Goal: Task Accomplishment & Management: Manage account settings

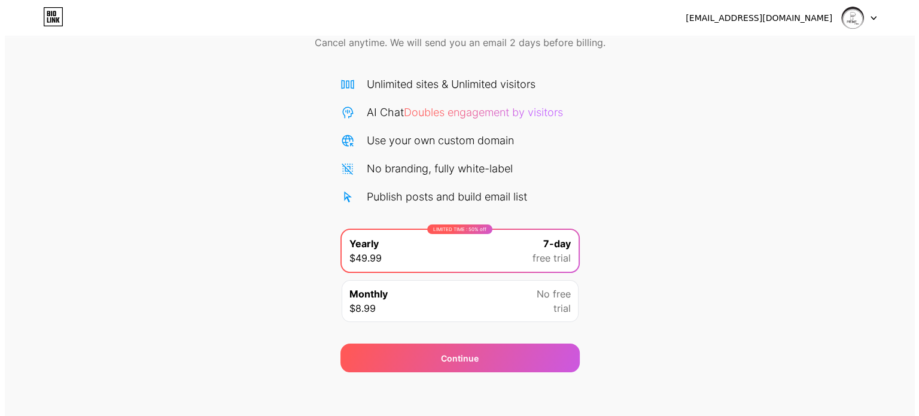
scroll to position [65, 0]
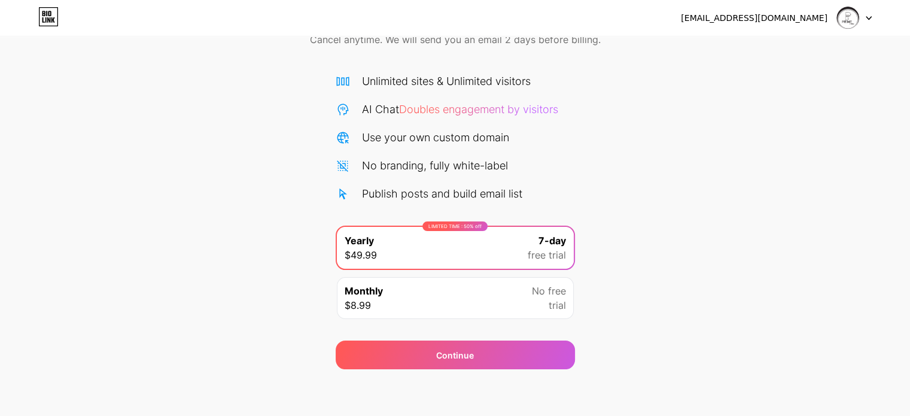
click at [435, 299] on div "Monthly $8.99 No free trial" at bounding box center [455, 298] width 237 height 42
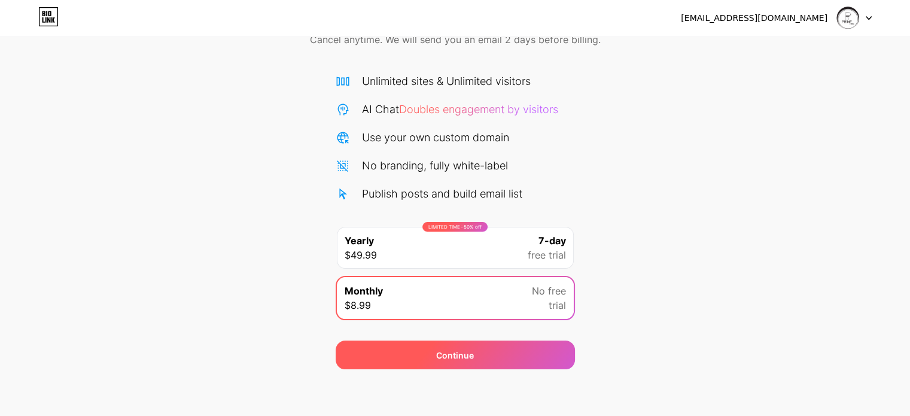
click at [439, 356] on div "Continue" at bounding box center [455, 355] width 38 height 13
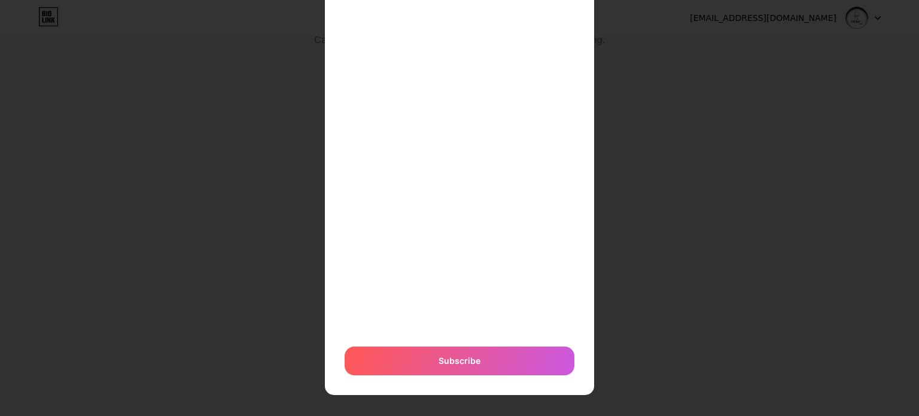
scroll to position [268, 0]
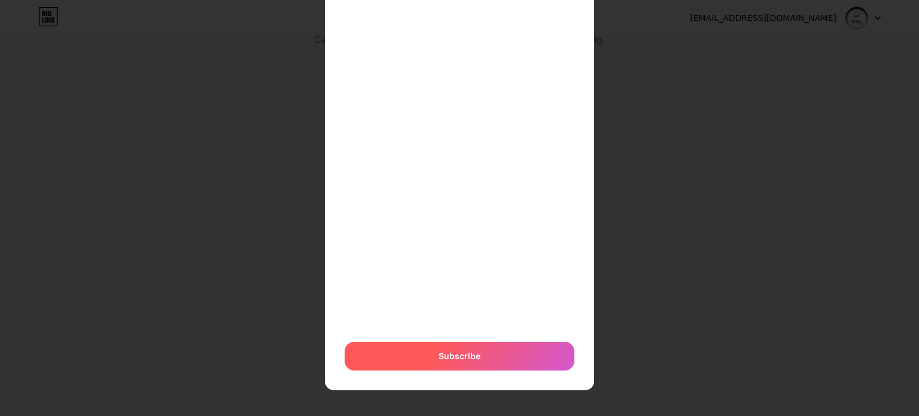
click at [463, 352] on span "Subscribe" at bounding box center [460, 356] width 42 height 13
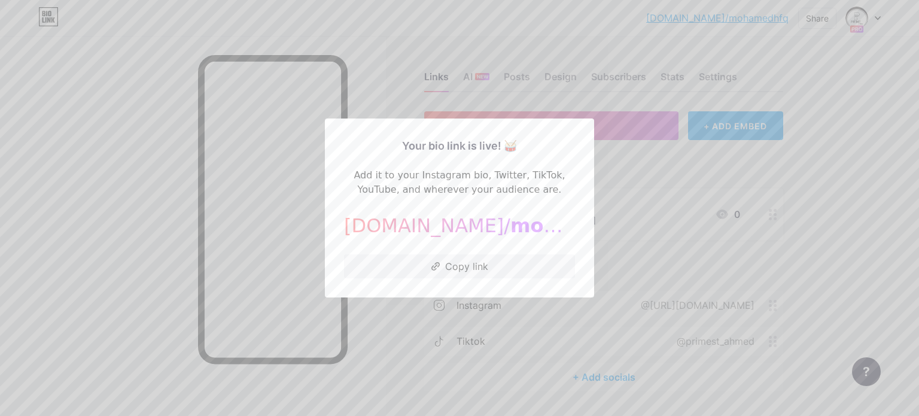
click at [722, 263] on div at bounding box center [459, 208] width 919 height 416
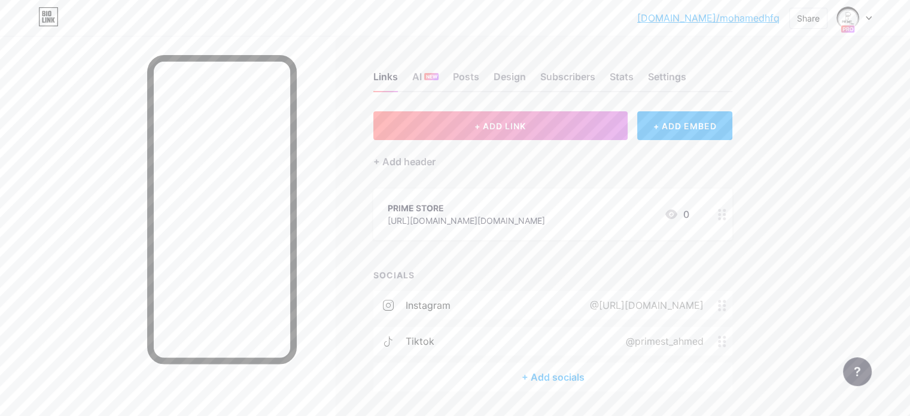
click at [864, 24] on div at bounding box center [854, 18] width 35 height 22
click at [781, 131] on link "Account settings" at bounding box center [797, 136] width 148 height 32
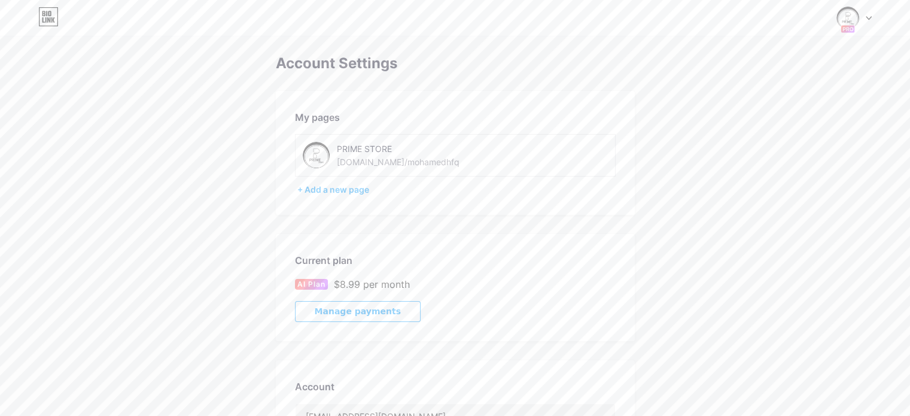
click at [385, 165] on div "[DOMAIN_NAME]/mohamedhfq" at bounding box center [398, 162] width 123 height 13
click at [860, 26] on div at bounding box center [854, 18] width 35 height 22
click at [842, 20] on img at bounding box center [848, 18] width 23 height 23
click at [847, 20] on img at bounding box center [848, 18] width 23 height 23
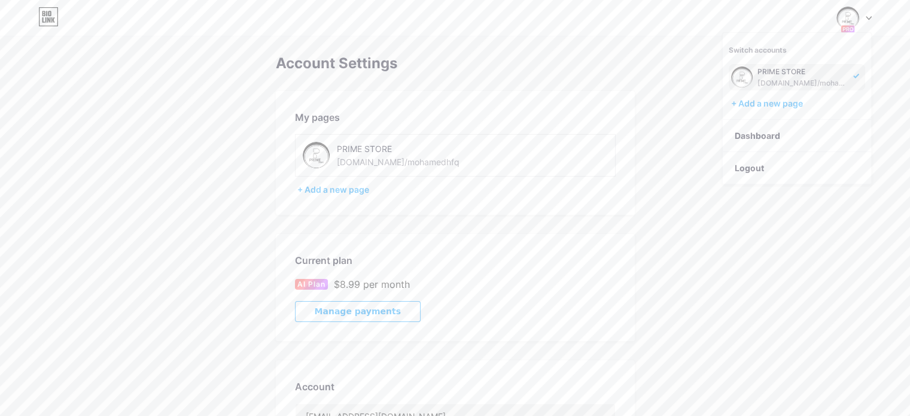
click at [797, 72] on div "PRIME STORE" at bounding box center [804, 72] width 92 height 10
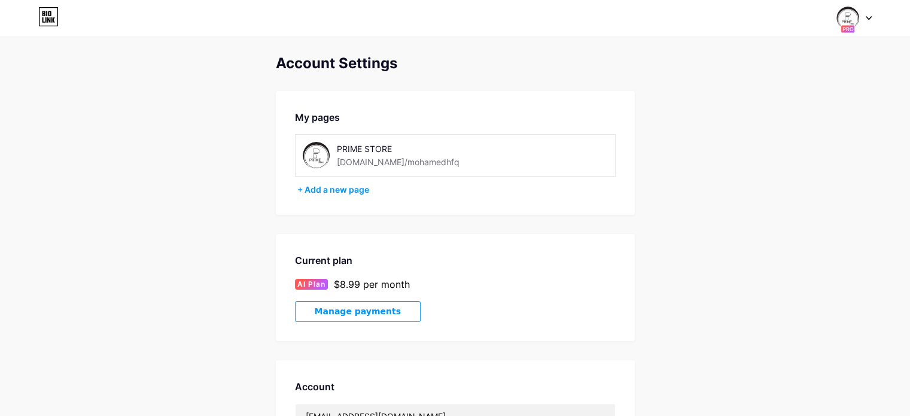
click at [34, 14] on div "Switch accounts PRIME STORE [DOMAIN_NAME]/[PERSON_NAME] + Add a new page Dashbo…" at bounding box center [455, 18] width 910 height 22
click at [44, 16] on icon at bounding box center [43, 13] width 3 height 5
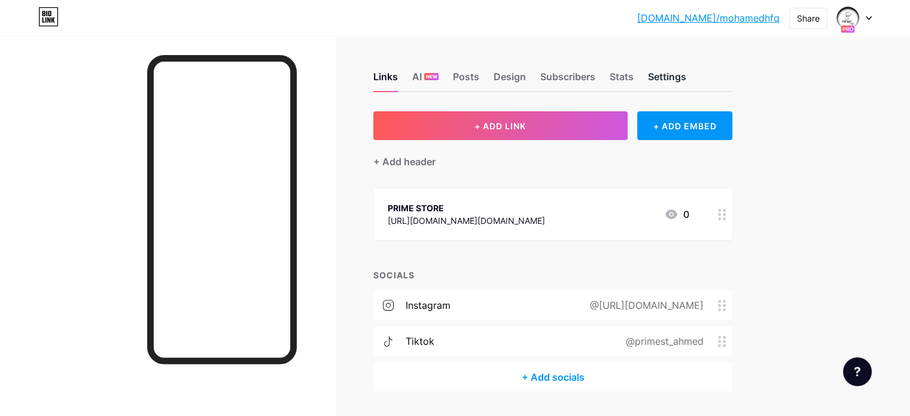
click at [687, 72] on div "Settings" at bounding box center [667, 80] width 38 height 22
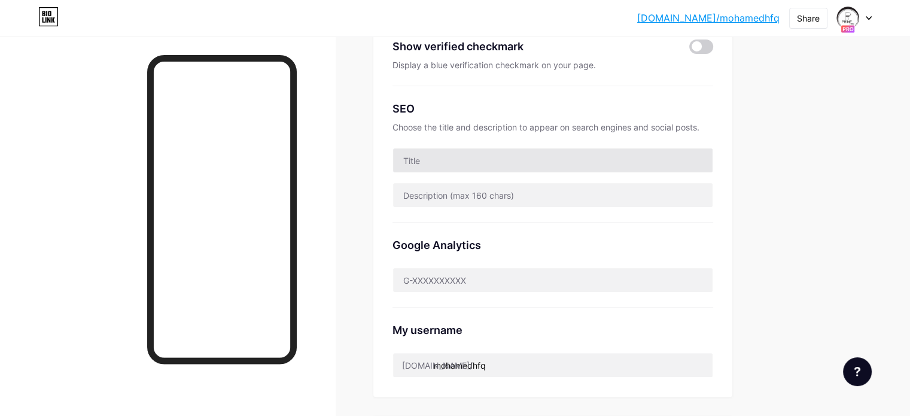
scroll to position [299, 0]
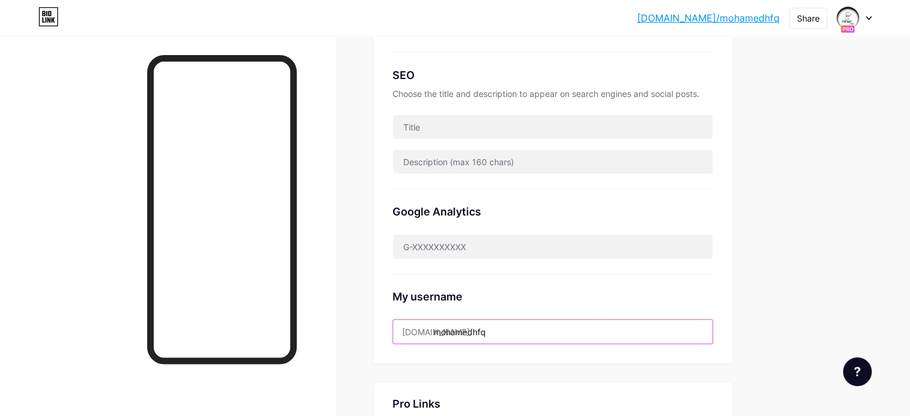
drag, startPoint x: 552, startPoint y: 325, endPoint x: 486, endPoint y: 332, distance: 66.2
click at [486, 332] on input "mohamedhfq" at bounding box center [553, 332] width 320 height 24
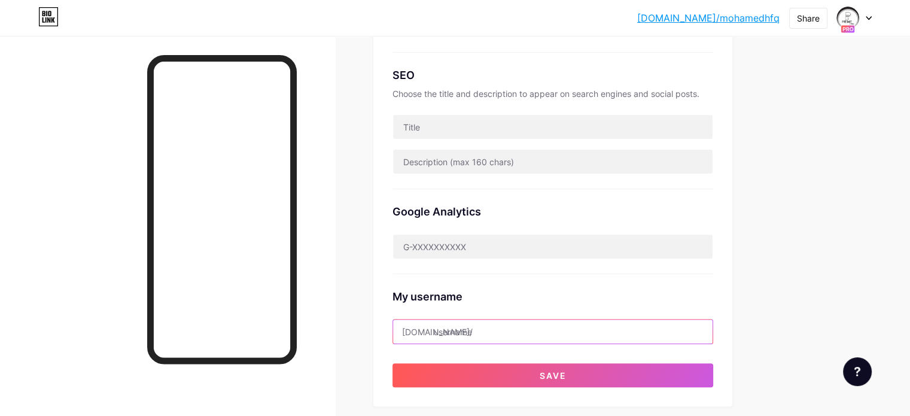
type input "؛"
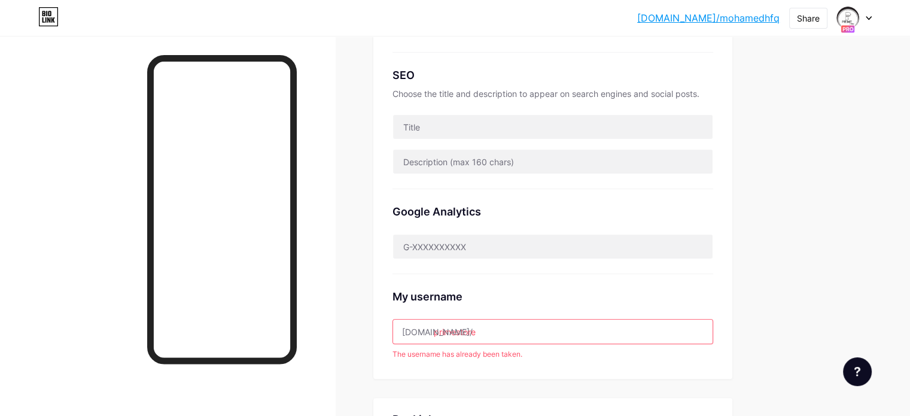
click at [509, 333] on input "primestore" at bounding box center [553, 332] width 320 height 24
click at [508, 334] on input "primestore" at bounding box center [553, 332] width 320 height 24
click at [509, 335] on input "[DOMAIN_NAME]" at bounding box center [553, 332] width 320 height 24
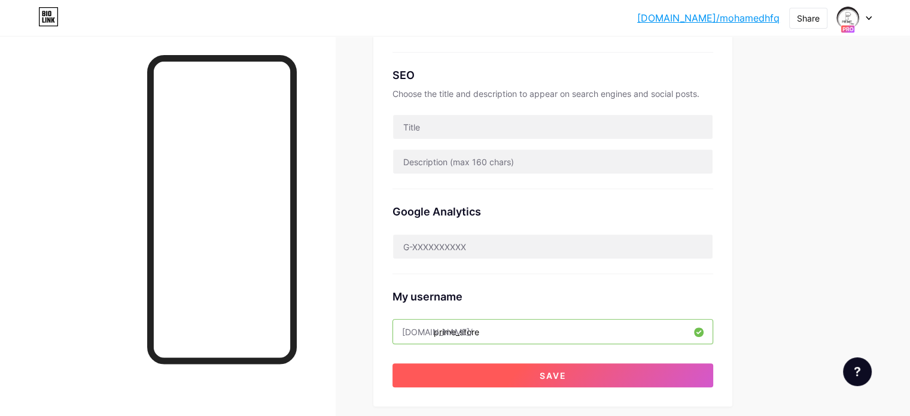
type input "prime_store"
click at [639, 375] on button "Save" at bounding box center [553, 375] width 321 height 24
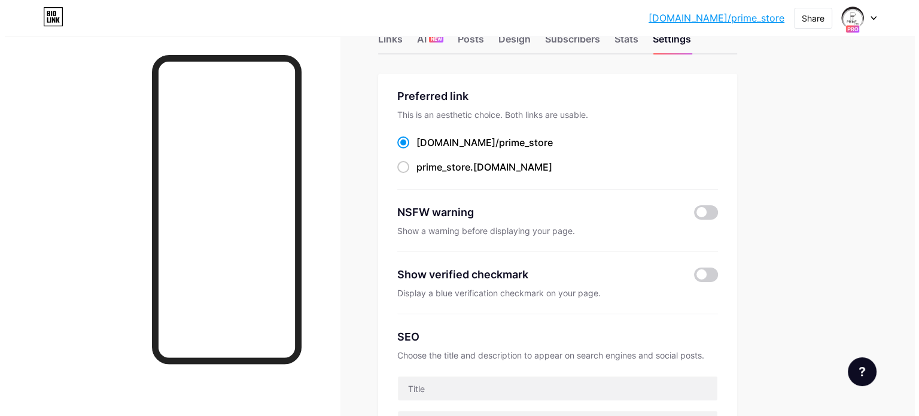
scroll to position [0, 0]
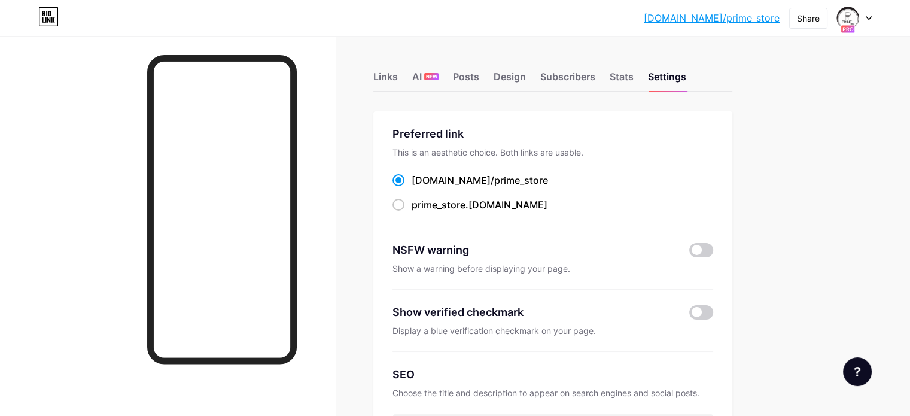
click at [455, 74] on div "Links AI NEW Posts Design Subscribers Stats Settings" at bounding box center [552, 71] width 359 height 42
click at [451, 75] on div "Links AI NEW Posts Design Subscribers Stats Settings" at bounding box center [552, 71] width 359 height 42
click at [398, 78] on div "Links" at bounding box center [385, 80] width 25 height 22
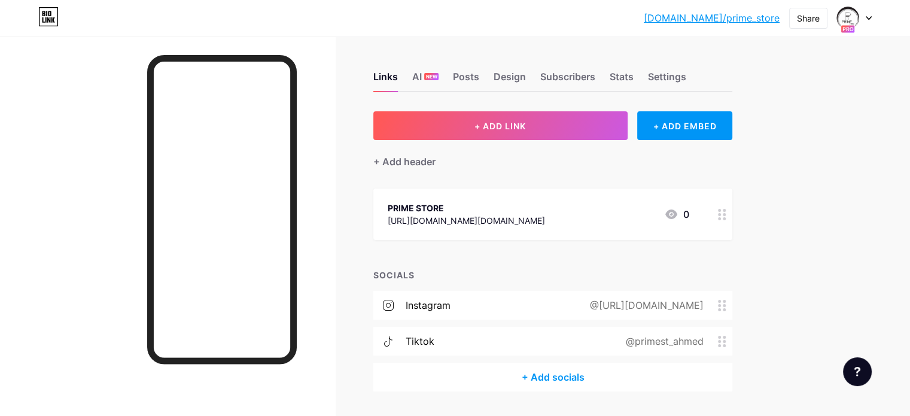
click at [520, 211] on div "PRIME STORE" at bounding box center [466, 208] width 157 height 13
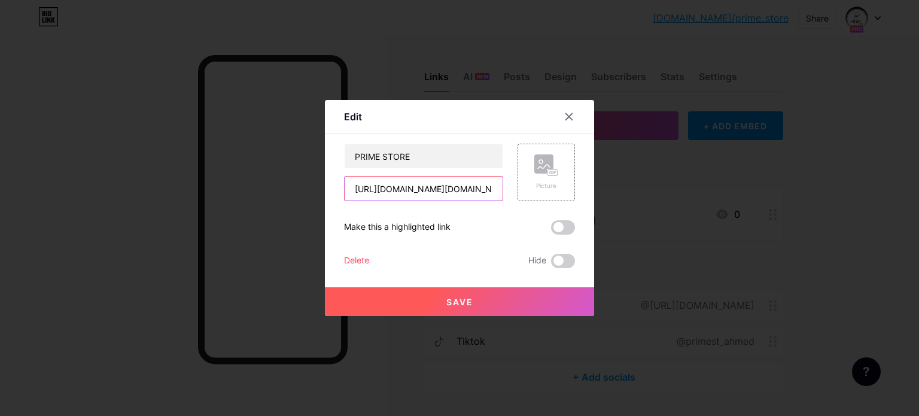
click at [439, 188] on input "[URL][DOMAIN_NAME][DOMAIN_NAME]" at bounding box center [424, 189] width 158 height 24
paste input "[DOMAIN_NAME][URL]"
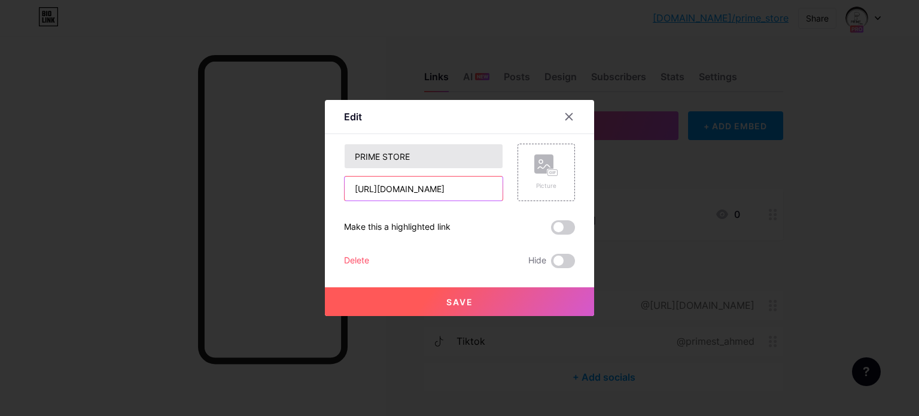
type input "[URL][DOMAIN_NAME]"
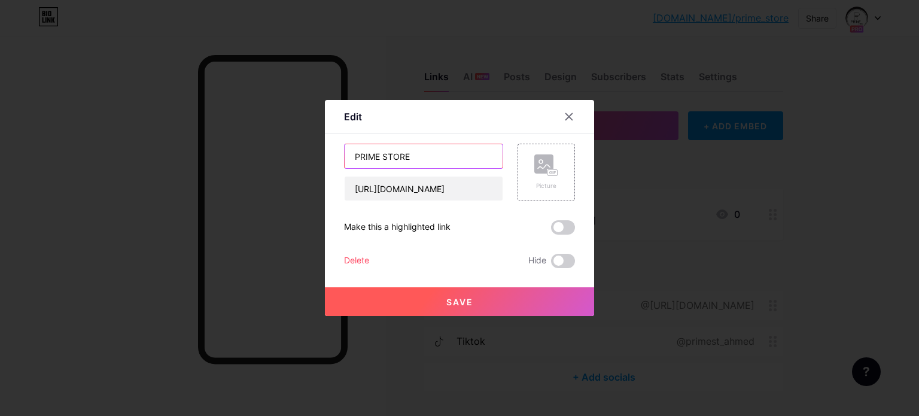
click at [439, 160] on input "PRIME STORE" at bounding box center [424, 156] width 158 height 24
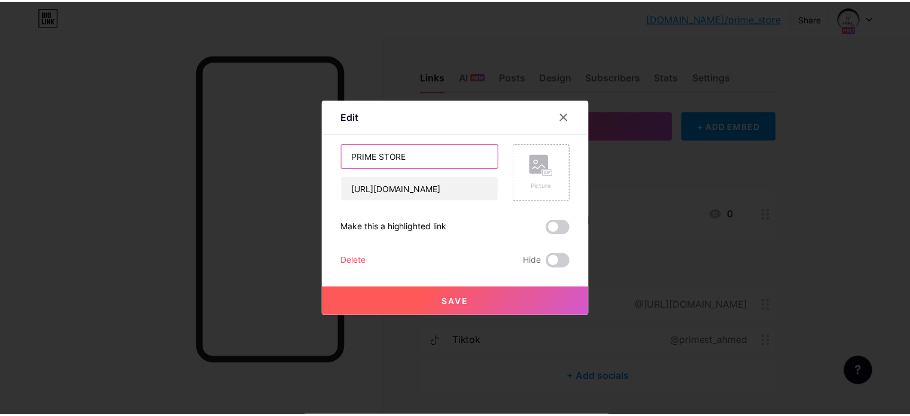
scroll to position [0, 0]
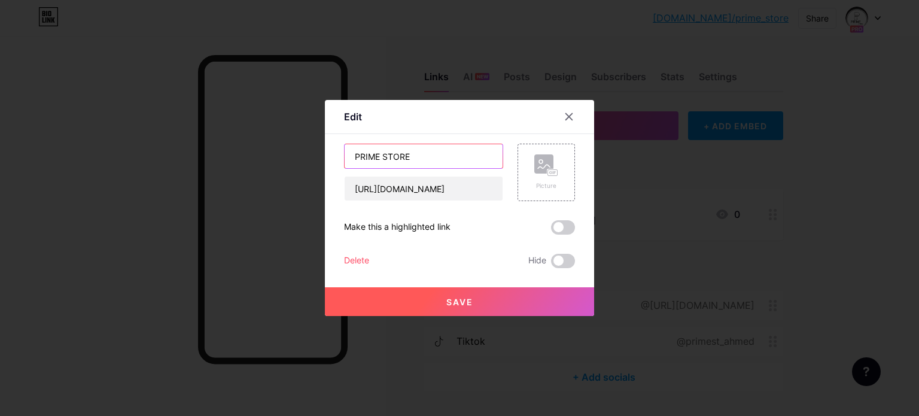
click at [439, 160] on input "PRIME STORE" at bounding box center [424, 156] width 158 height 24
click at [443, 160] on input "PRIME STORE" at bounding box center [424, 156] width 158 height 24
click at [420, 156] on input "PRIME STORE" at bounding box center [424, 156] width 158 height 24
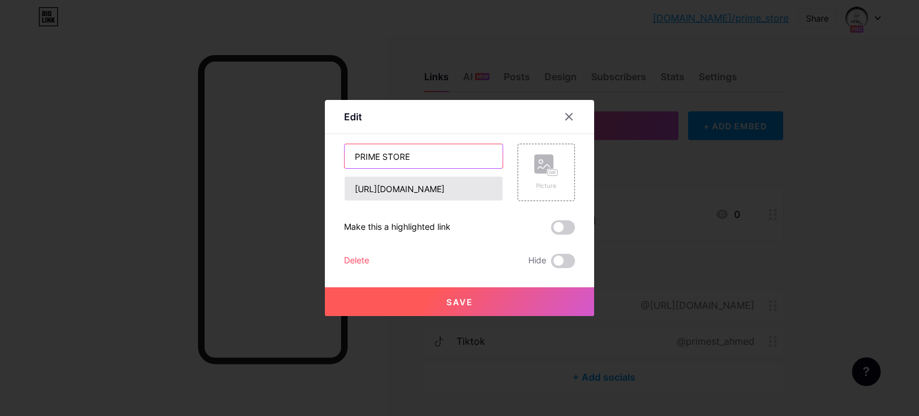
paste input "location"
click at [354, 156] on input "location" at bounding box center [424, 156] width 158 height 24
type input "Location"
click at [555, 186] on div "Picture" at bounding box center [547, 185] width 24 height 9
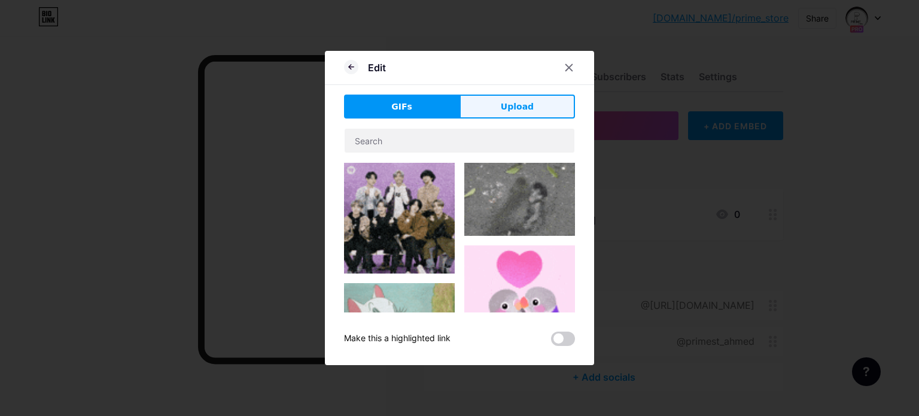
click at [548, 107] on button "Upload" at bounding box center [518, 107] width 116 height 24
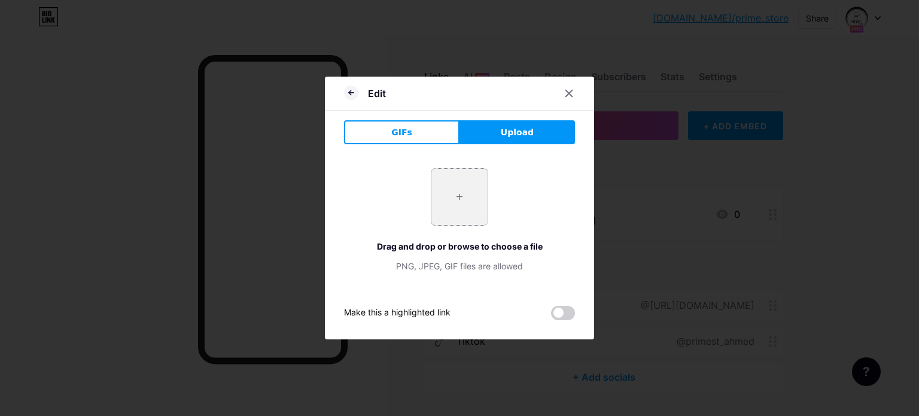
click at [447, 198] on input "file" at bounding box center [460, 197] width 56 height 56
type input "C:\fakepath\print logo prim.png"
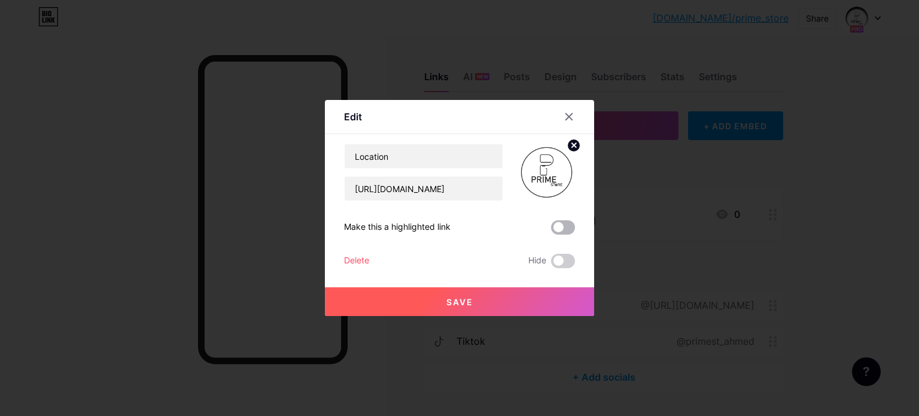
click at [573, 227] on span at bounding box center [563, 227] width 24 height 14
click at [551, 230] on input "checkbox" at bounding box center [551, 230] width 0 height 0
click at [563, 224] on span at bounding box center [563, 227] width 24 height 14
click at [551, 230] on input "checkbox" at bounding box center [551, 230] width 0 height 0
click at [487, 300] on button "Save" at bounding box center [459, 301] width 269 height 29
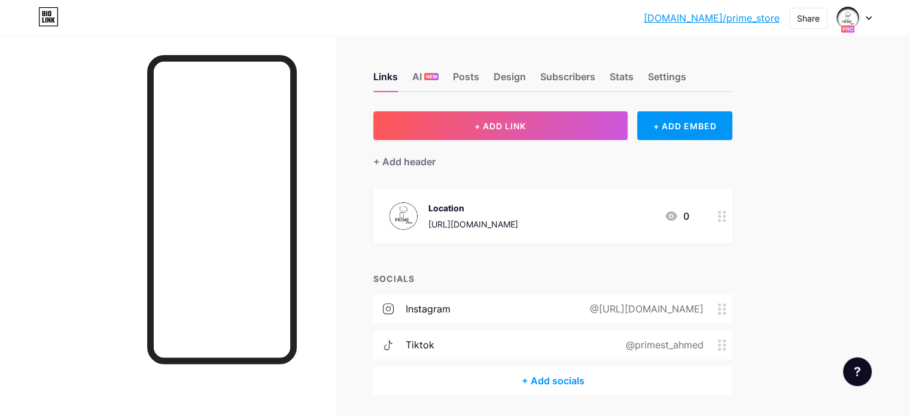
click at [858, 25] on div at bounding box center [854, 18] width 35 height 22
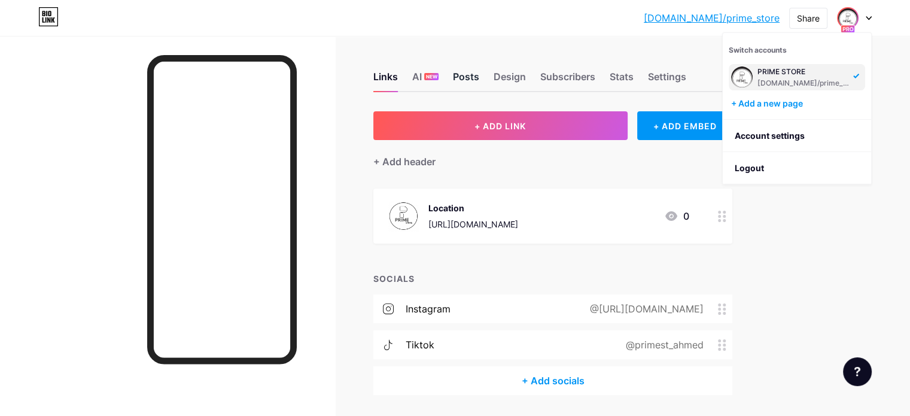
click at [479, 79] on div "Posts" at bounding box center [466, 80] width 26 height 22
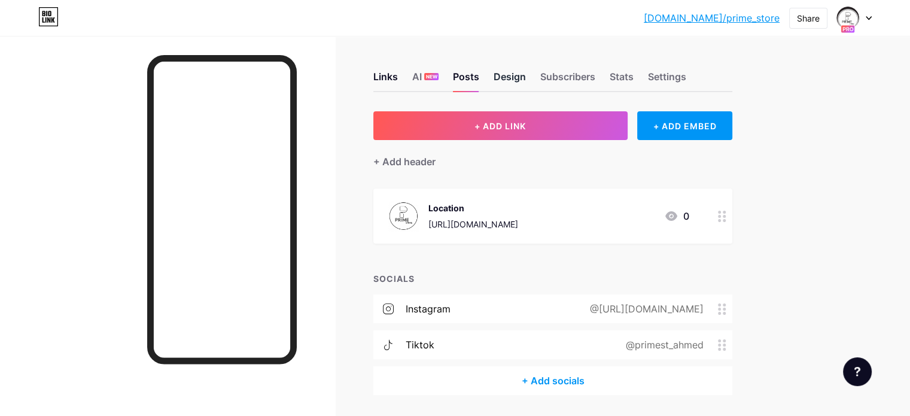
click at [526, 78] on div "Design" at bounding box center [510, 80] width 32 height 22
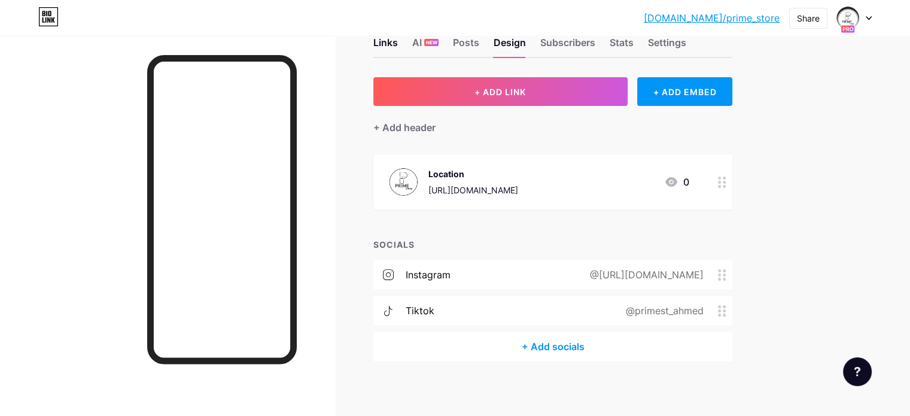
scroll to position [38, 0]
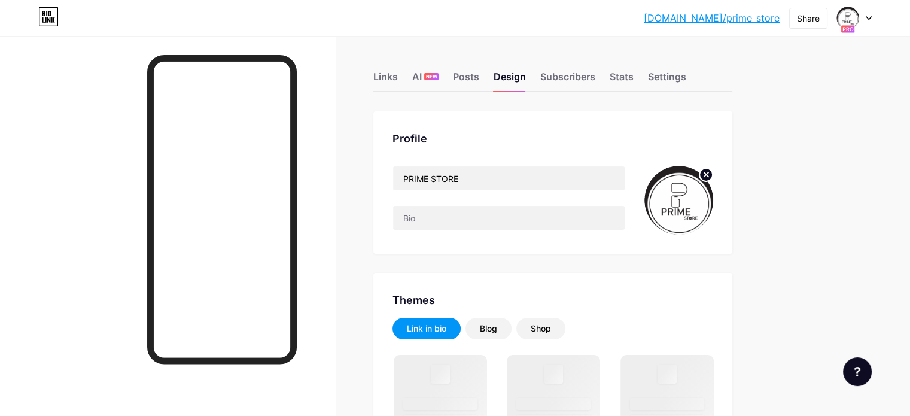
click at [713, 177] on circle at bounding box center [706, 174] width 13 height 13
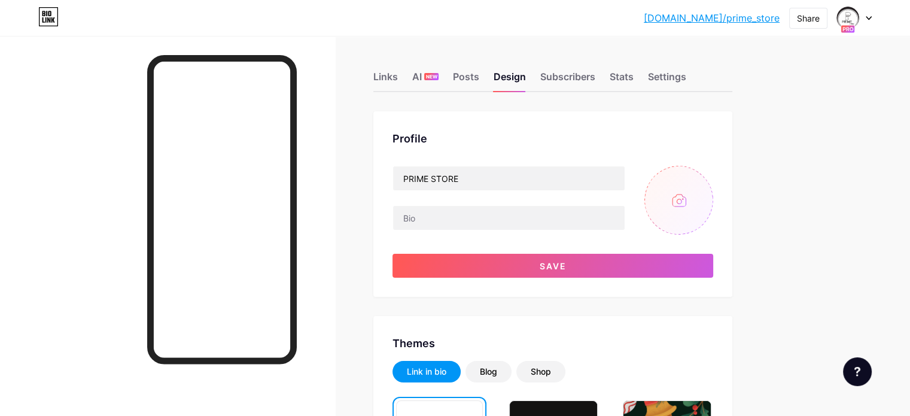
click at [713, 189] on input "file" at bounding box center [679, 200] width 69 height 69
type input "C:\fakepath\print logo prim.png"
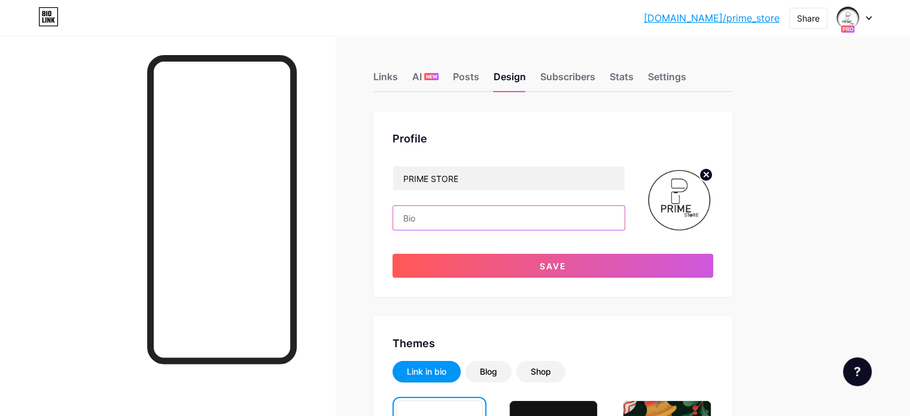
click at [536, 226] on input "text" at bounding box center [509, 218] width 232 height 24
type input "ب"
type input "؛"
paste input "Your Perfect Choice"
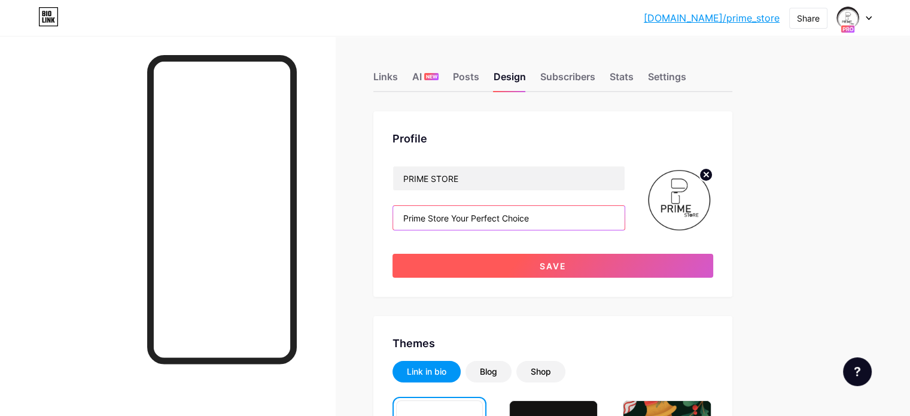
type input "Prime Store Your Perfect Choice"
click at [656, 270] on button "Save" at bounding box center [553, 266] width 321 height 24
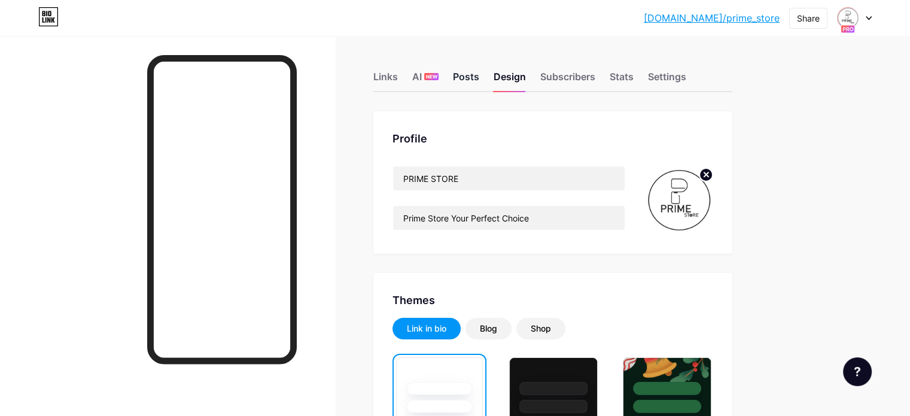
click at [479, 69] on div "Posts" at bounding box center [466, 80] width 26 height 22
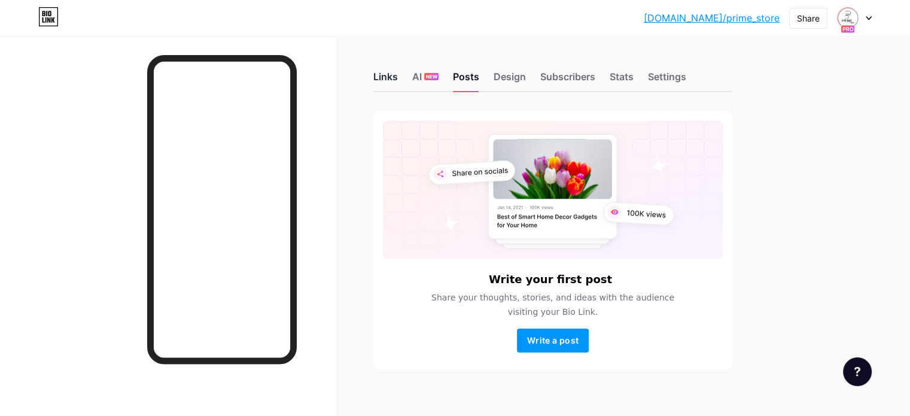
click at [398, 78] on div "Links" at bounding box center [385, 80] width 25 height 22
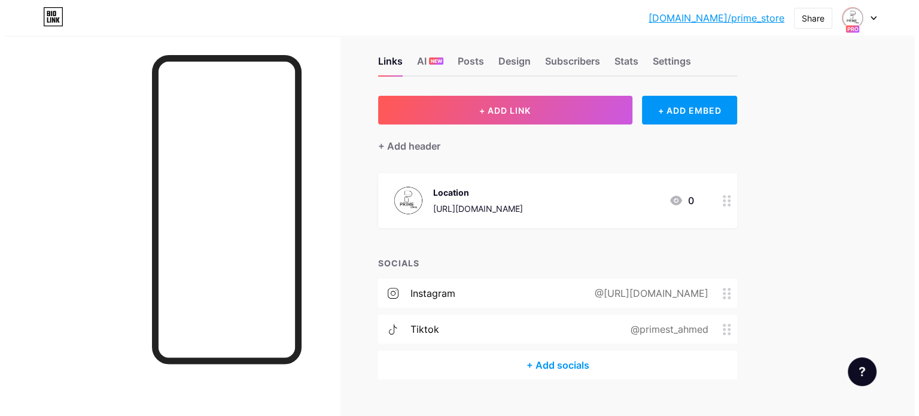
scroll to position [38, 0]
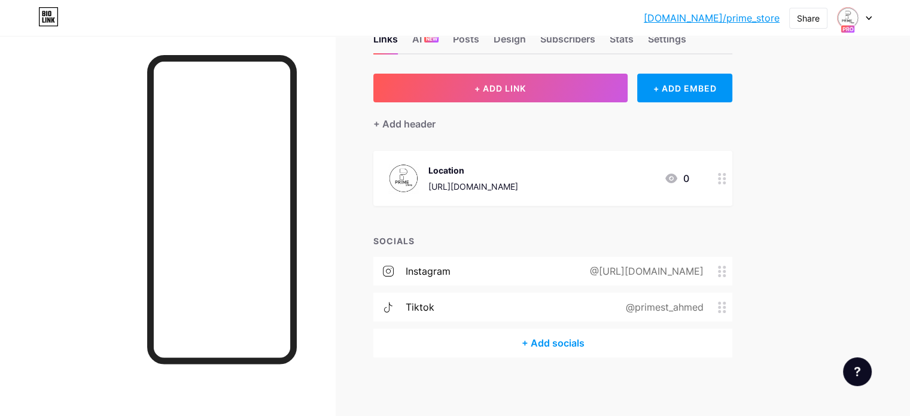
click at [585, 268] on div "@[URL][DOMAIN_NAME]" at bounding box center [644, 271] width 147 height 14
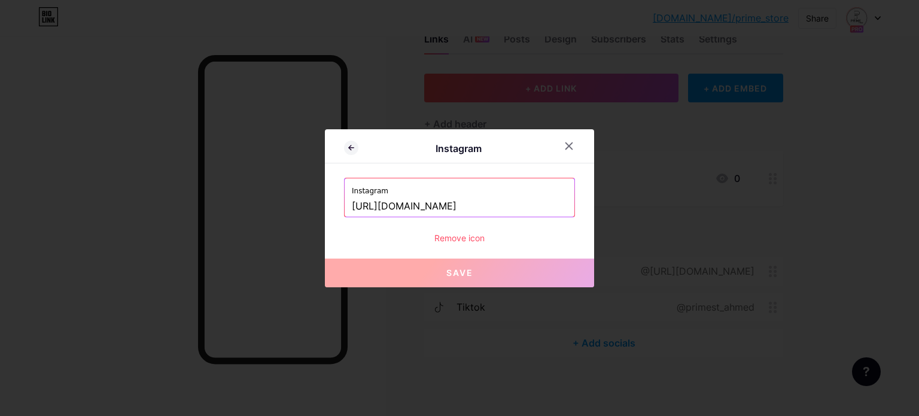
click at [517, 203] on input "[URL][DOMAIN_NAME]" at bounding box center [459, 206] width 215 height 20
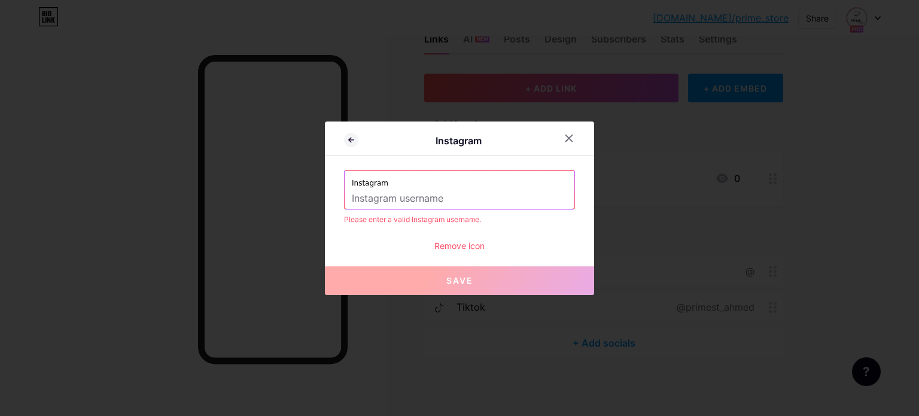
paste input "@prime_store_29"
click at [472, 196] on input "@prime_store_29" at bounding box center [459, 199] width 215 height 20
type input "@prime_store_29"
click at [457, 196] on input "@prime_store_29" at bounding box center [459, 199] width 215 height 20
click at [362, 201] on input "@prime_store_29" at bounding box center [459, 199] width 215 height 20
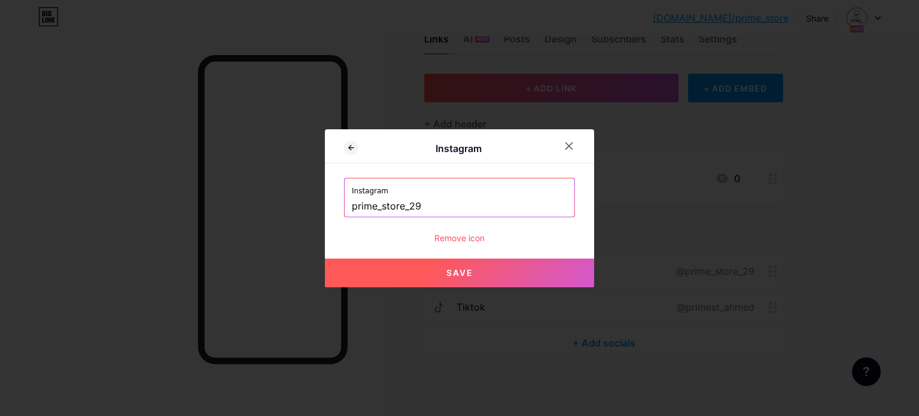
click at [500, 274] on button "Save" at bounding box center [459, 273] width 269 height 29
type input "[URL][DOMAIN_NAME]"
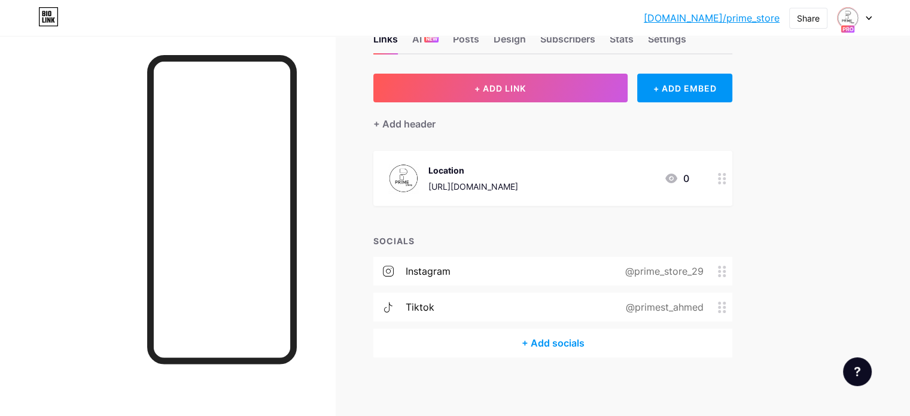
click at [524, 306] on div "tiktok @primest_ahmed" at bounding box center [552, 307] width 359 height 29
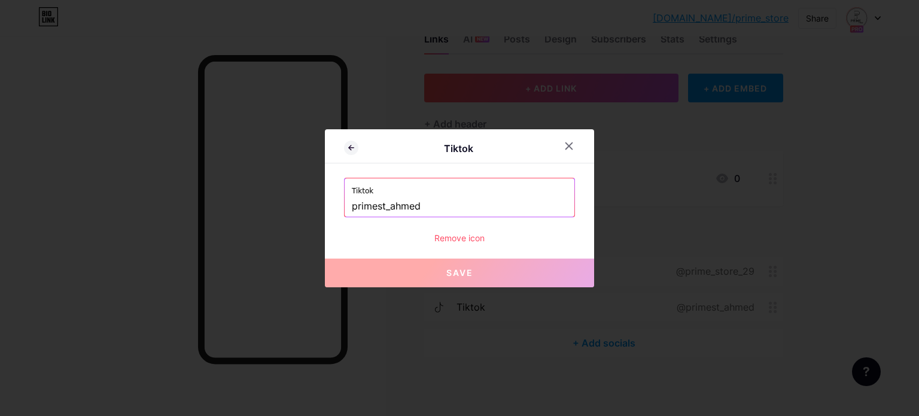
click at [487, 193] on label "Tiktok" at bounding box center [459, 187] width 215 height 18
click at [485, 206] on input "primest_ahmed" at bounding box center [459, 206] width 215 height 20
paste input "@"
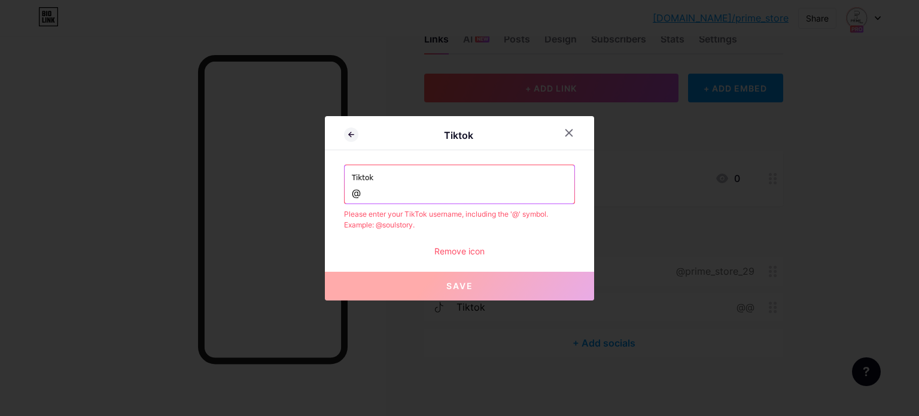
paste input "primest_ahmed"
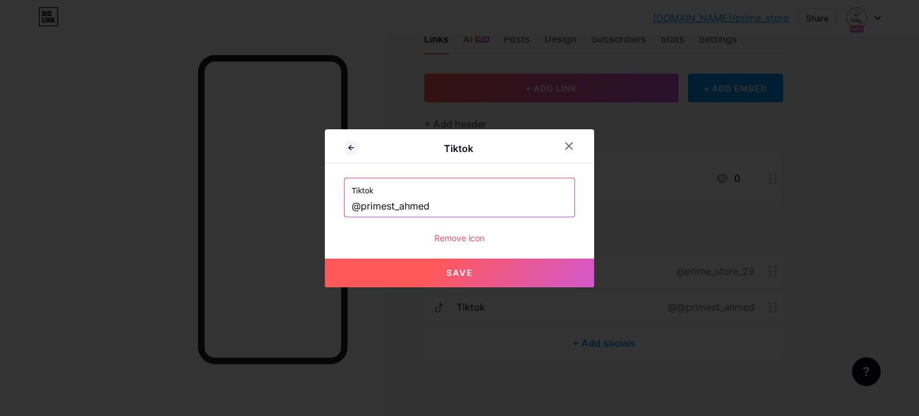
click at [462, 272] on span "Save" at bounding box center [460, 273] width 27 height 10
type input "[URL][DOMAIN_NAME]"
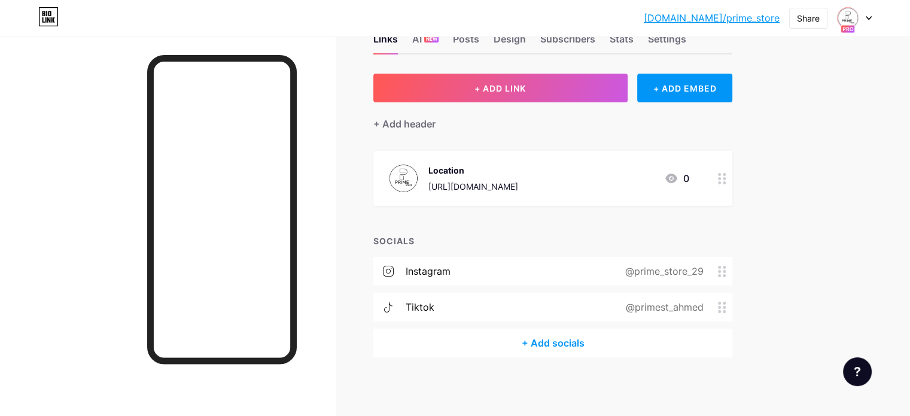
click at [584, 342] on div "+ Add socials" at bounding box center [552, 343] width 359 height 29
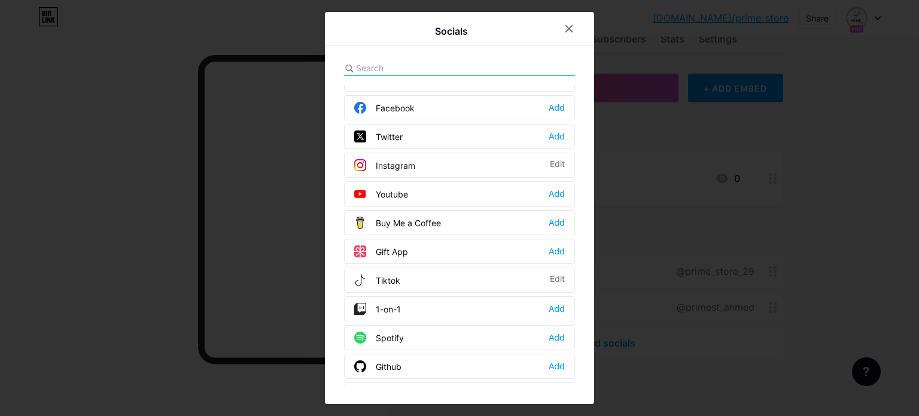
scroll to position [0, 0]
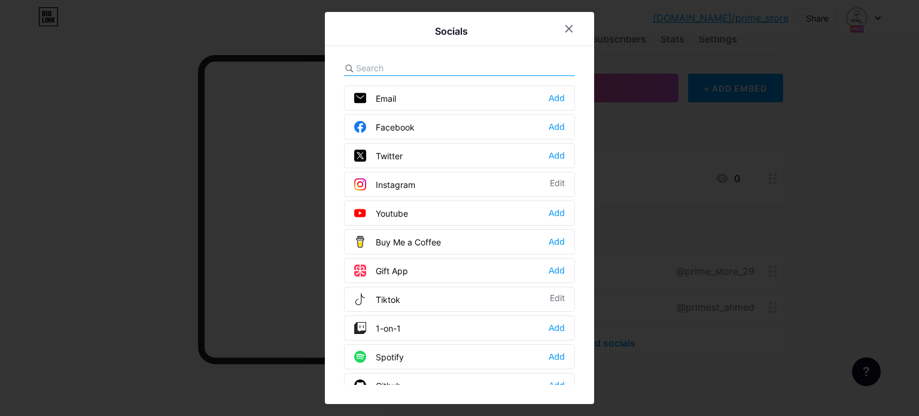
click at [464, 122] on div "Facebook Add" at bounding box center [459, 126] width 231 height 25
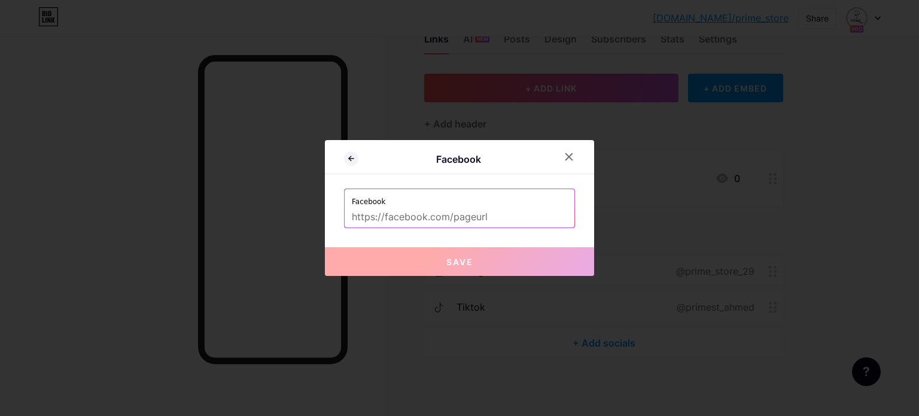
click at [397, 203] on label "Facebook" at bounding box center [459, 198] width 215 height 18
click at [397, 207] on input "text" at bounding box center [459, 217] width 215 height 20
paste input "[URL][DOMAIN_NAME]"
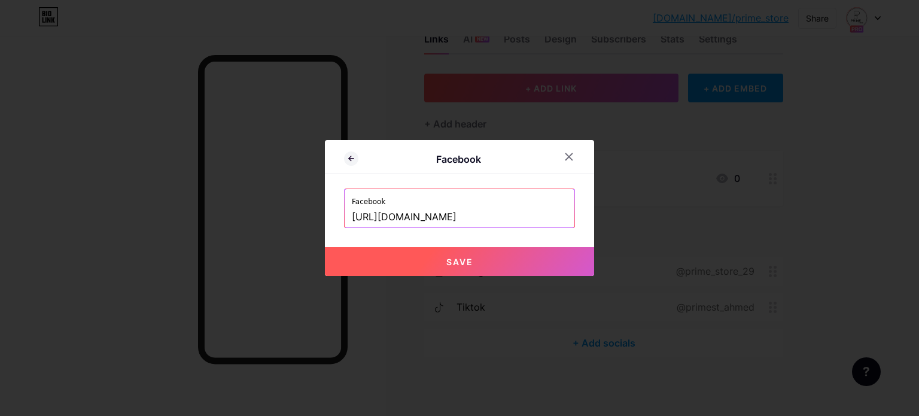
type input "[URL][DOMAIN_NAME]"
click at [414, 267] on button "Save" at bounding box center [459, 261] width 269 height 29
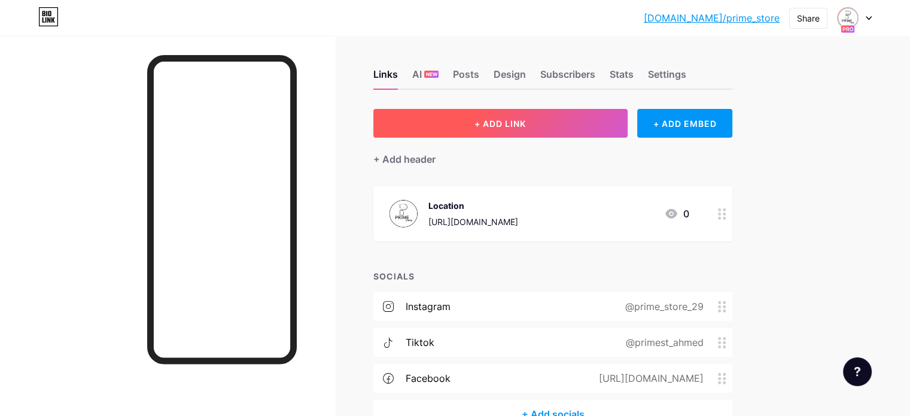
scroll to position [0, 0]
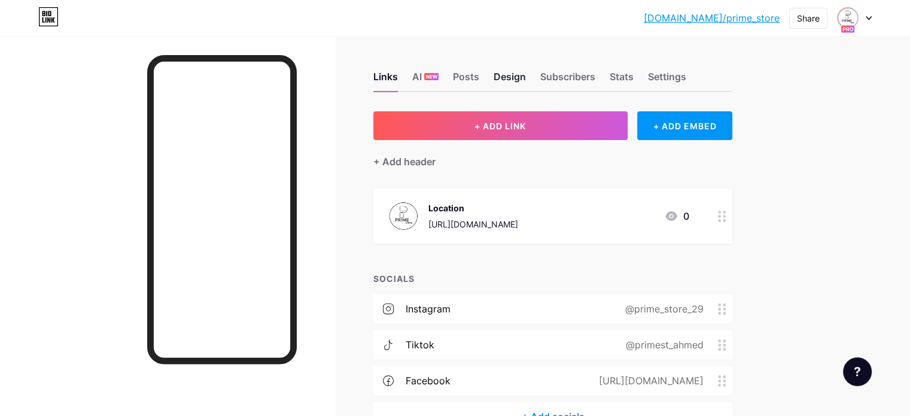
click at [526, 76] on div "Design" at bounding box center [510, 80] width 32 height 22
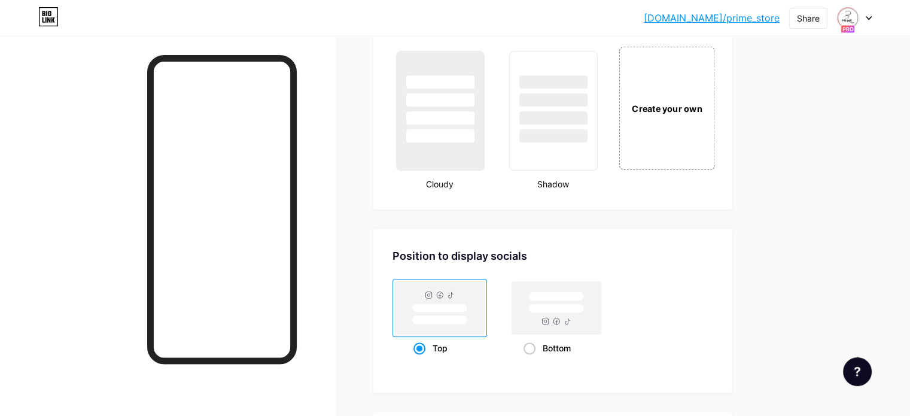
scroll to position [1317, 0]
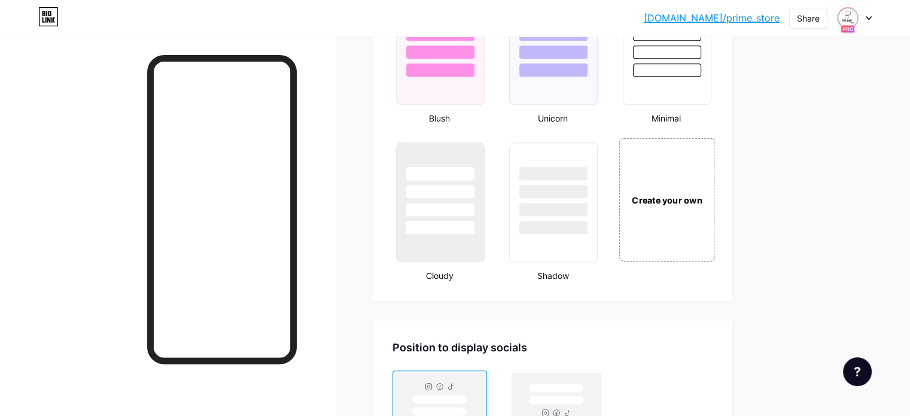
click at [712, 193] on div "Create your own" at bounding box center [667, 199] width 90 height 13
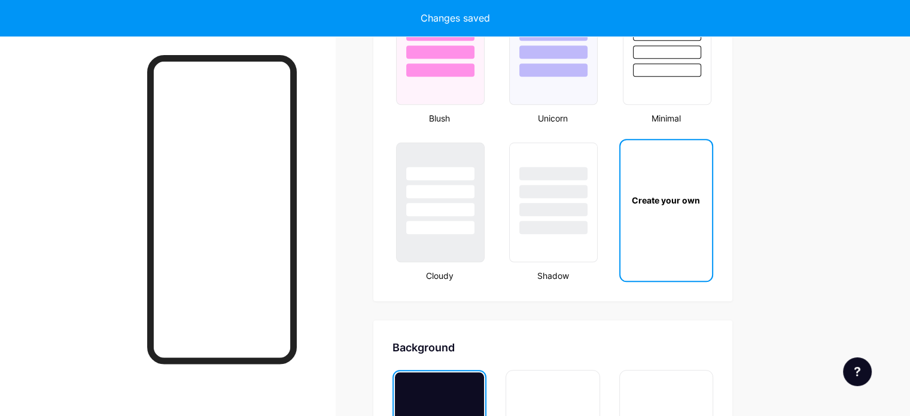
click at [710, 194] on div "Create your own" at bounding box center [665, 200] width 87 height 13
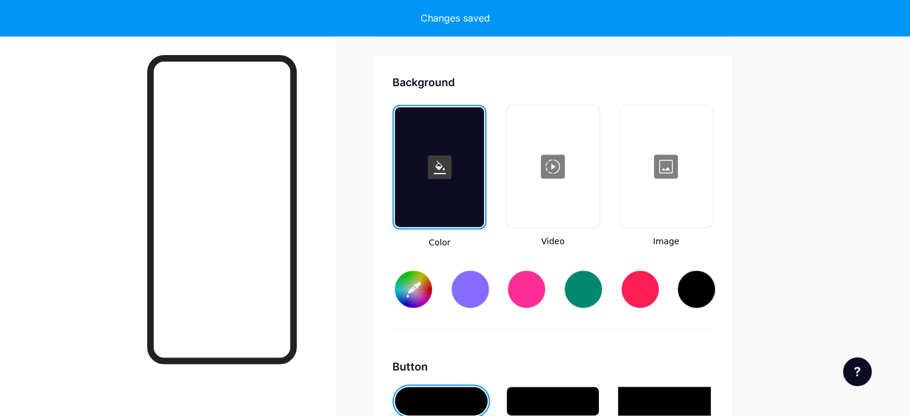
scroll to position [1585, 0]
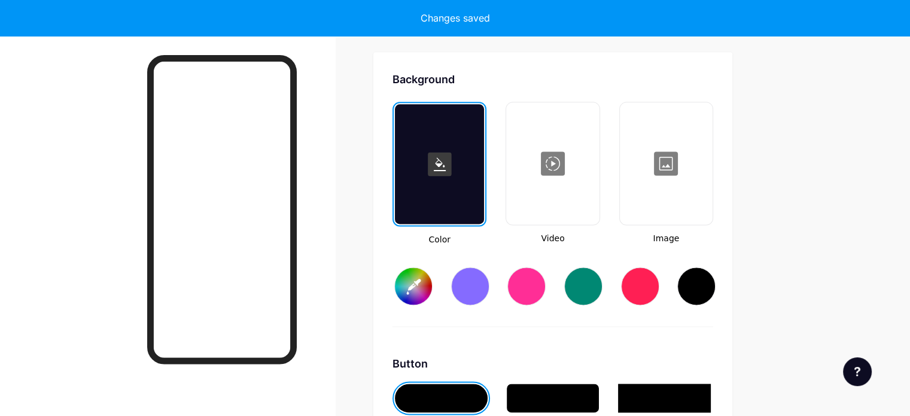
type input "#ffffff"
type input "#000000"
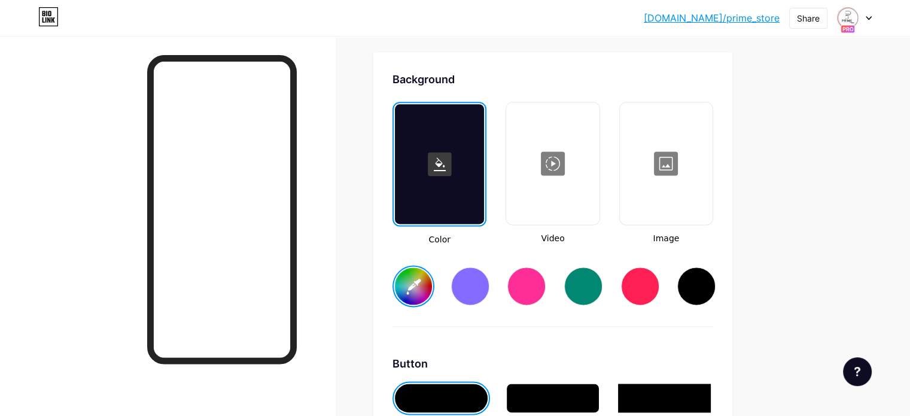
type input "#ffffff"
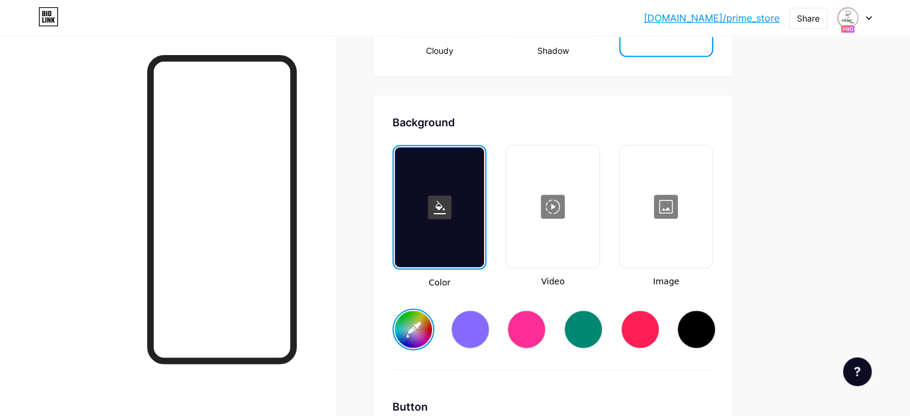
scroll to position [1544, 0]
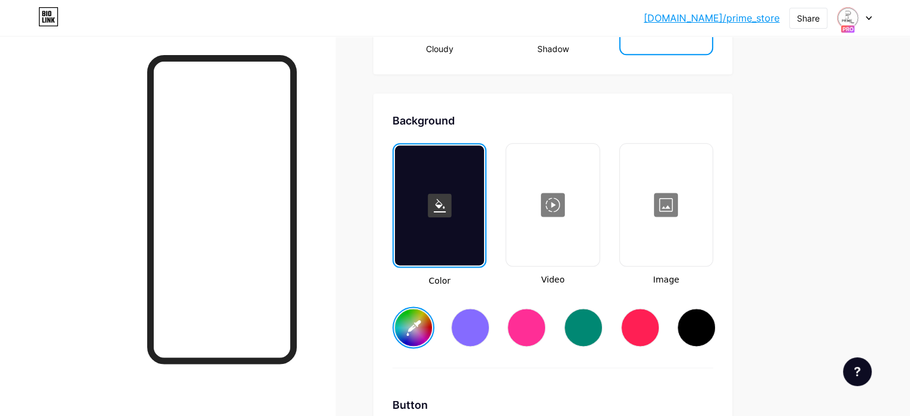
click at [712, 202] on div at bounding box center [666, 205] width 90 height 120
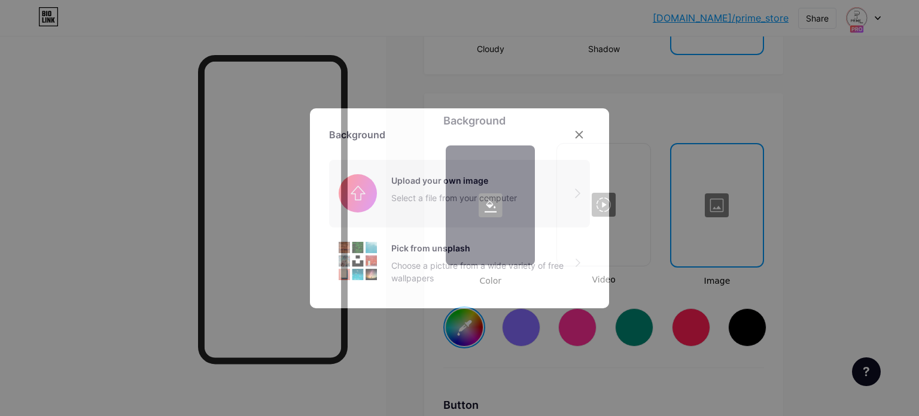
click at [491, 204] on input "file" at bounding box center [459, 193] width 261 height 67
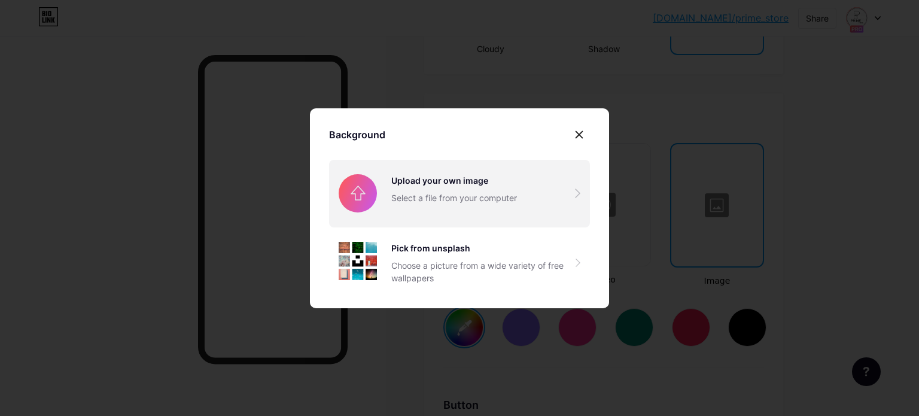
click at [444, 177] on input "file" at bounding box center [459, 193] width 261 height 67
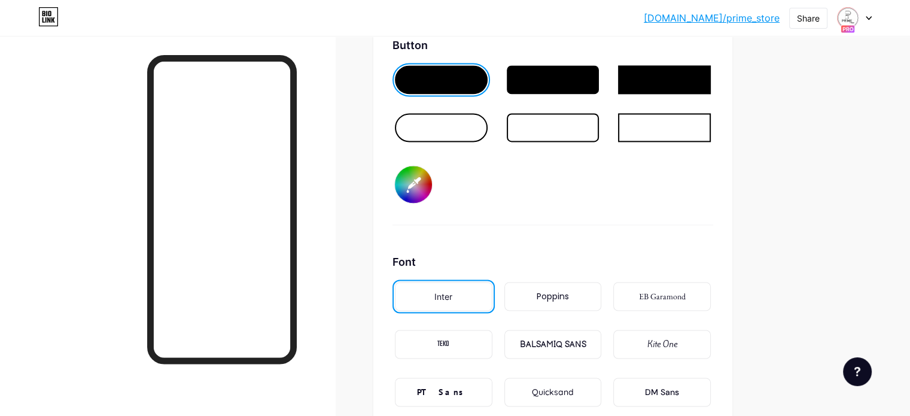
scroll to position [1616, 0]
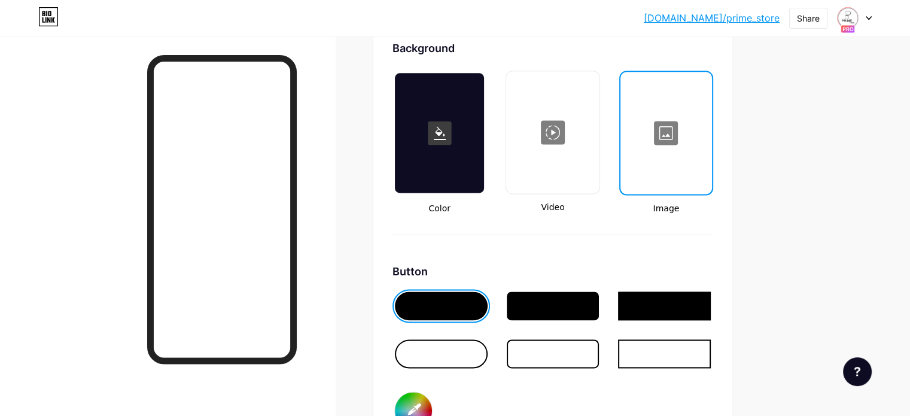
click at [711, 149] on div at bounding box center [666, 133] width 89 height 120
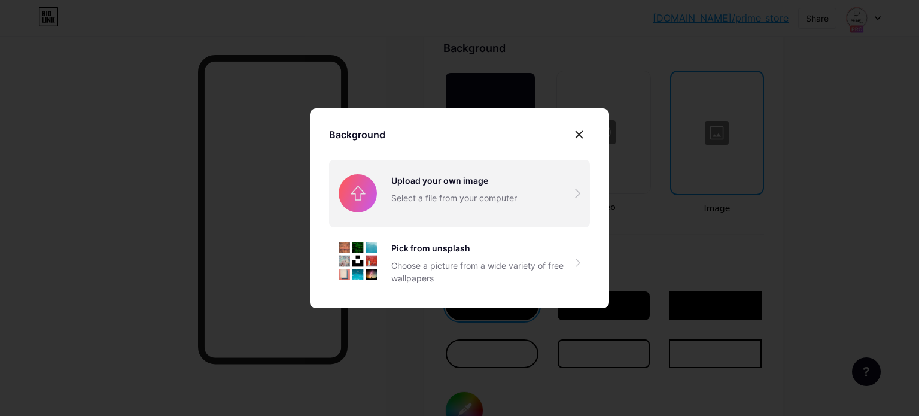
click at [515, 198] on input "file" at bounding box center [459, 193] width 261 height 67
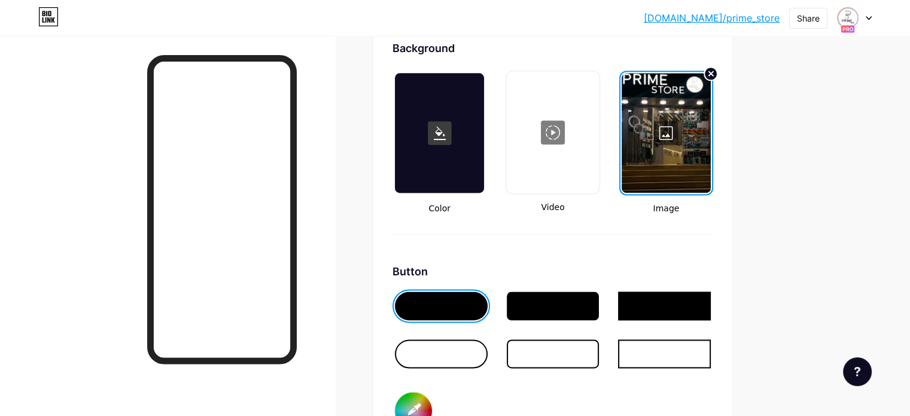
click at [711, 160] on div at bounding box center [666, 133] width 89 height 120
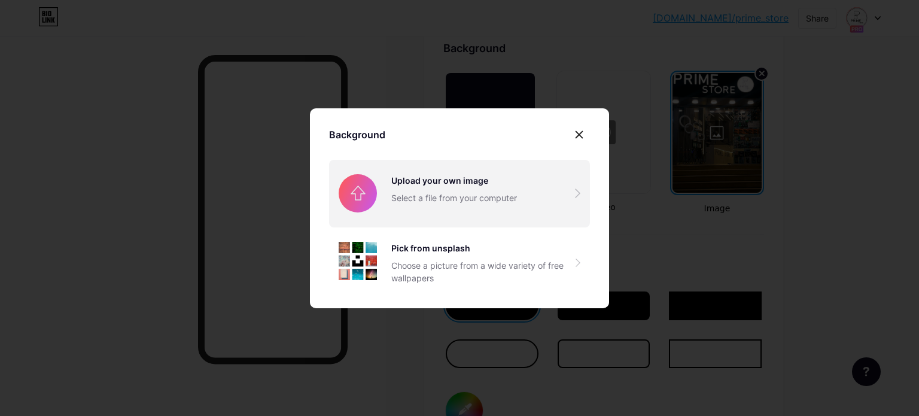
click at [526, 170] on input "file" at bounding box center [459, 193] width 261 height 67
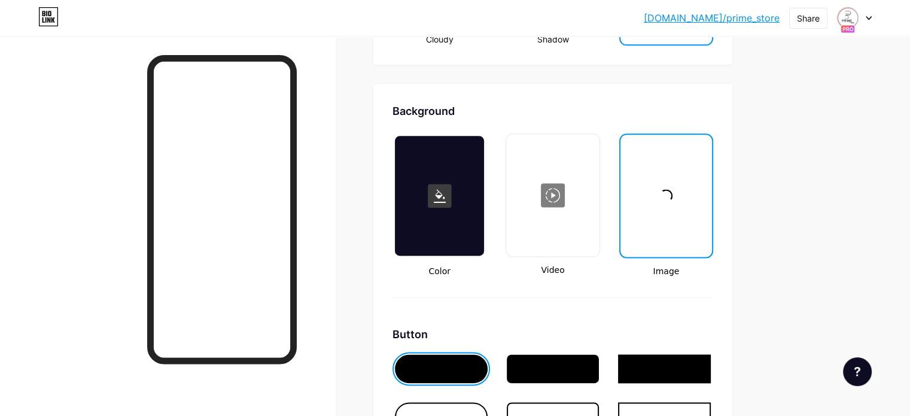
scroll to position [1556, 0]
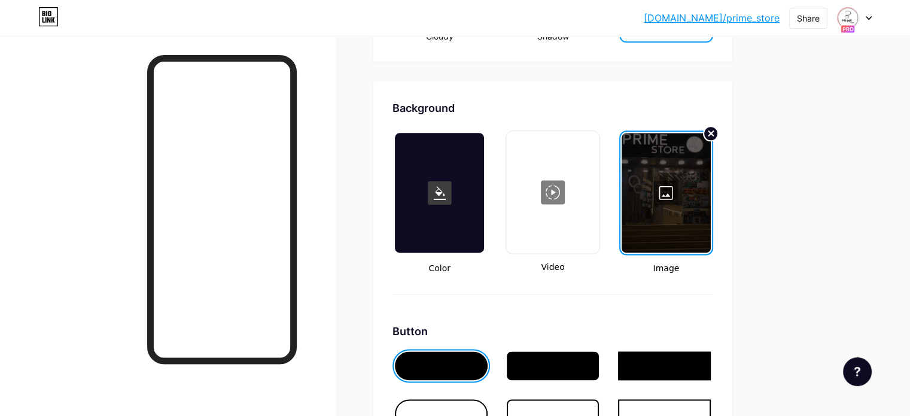
click at [714, 131] on icon at bounding box center [711, 133] width 5 height 5
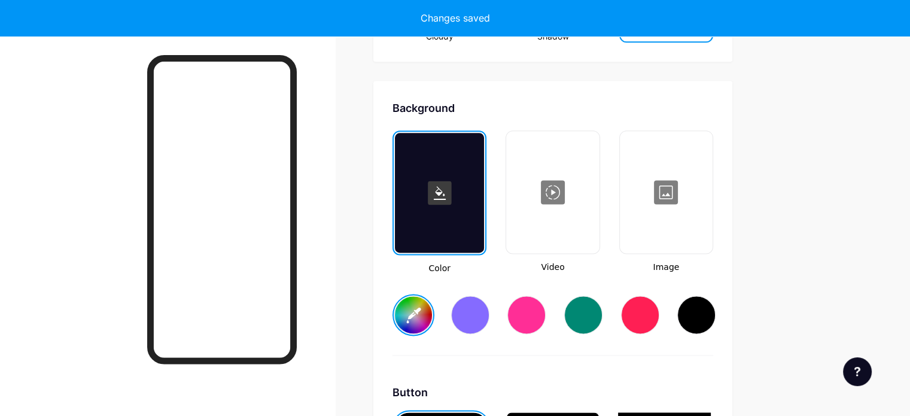
click at [712, 139] on div at bounding box center [666, 192] width 90 height 120
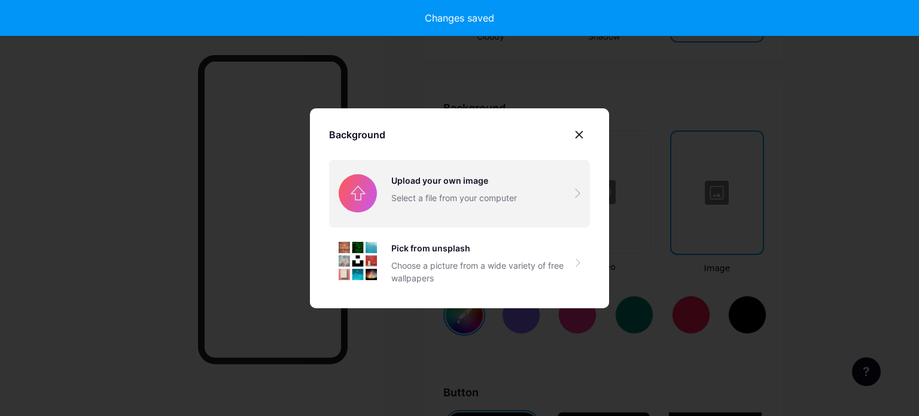
type input "#ffffff"
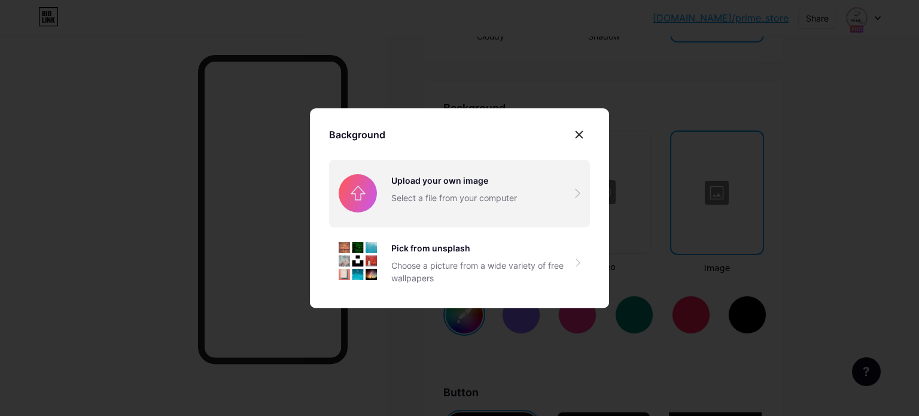
click at [456, 203] on input "file" at bounding box center [459, 193] width 261 height 67
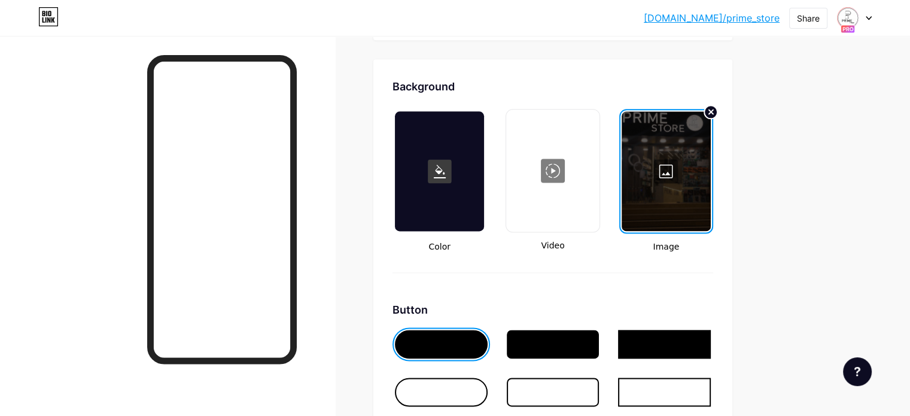
scroll to position [1676, 0]
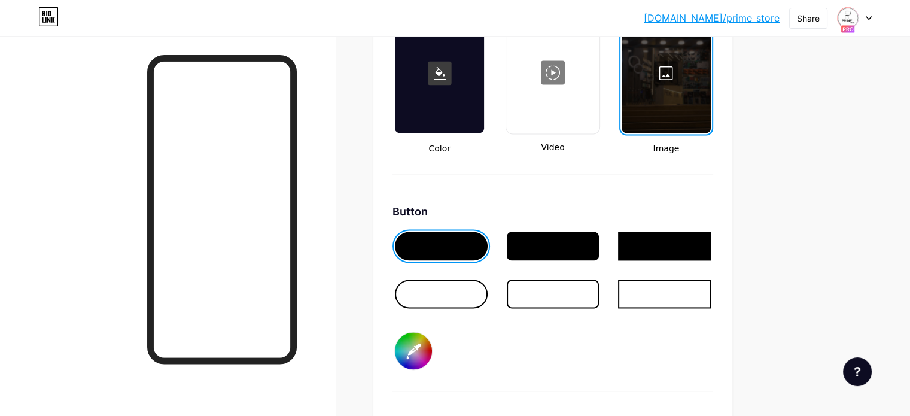
click at [488, 289] on div at bounding box center [441, 294] width 93 height 29
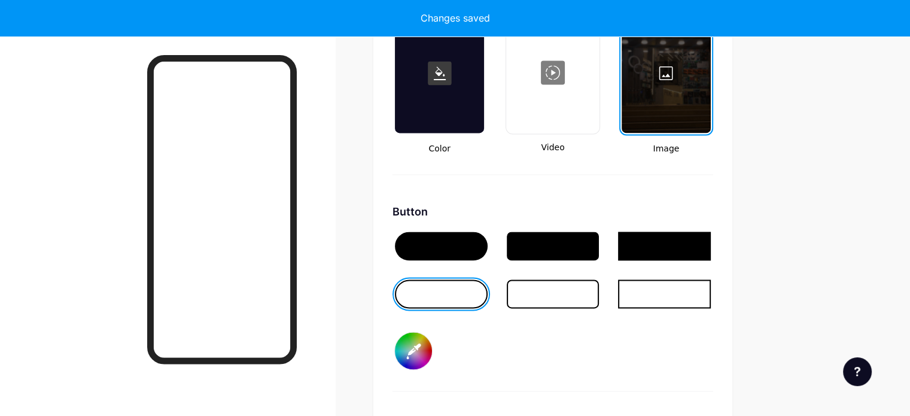
click at [488, 291] on div at bounding box center [441, 294] width 93 height 29
click at [488, 239] on div at bounding box center [441, 246] width 93 height 29
click at [432, 337] on input "#000000" at bounding box center [413, 350] width 37 height 37
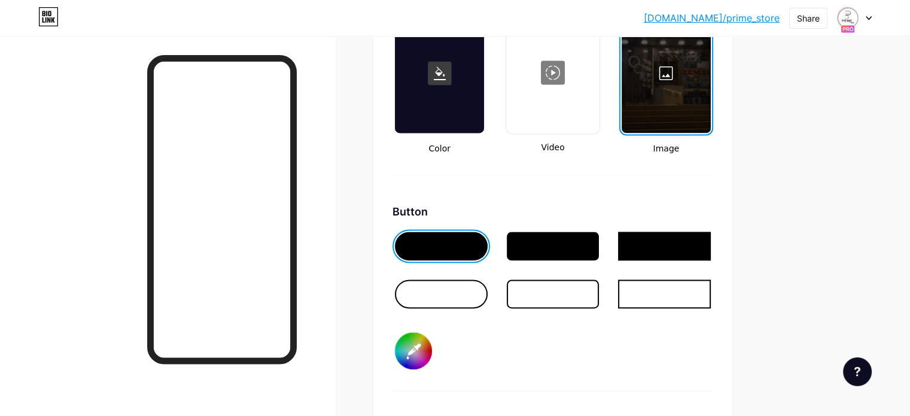
type input "#ffffff"
click at [537, 362] on div "Button #ffffff" at bounding box center [553, 298] width 321 height 188
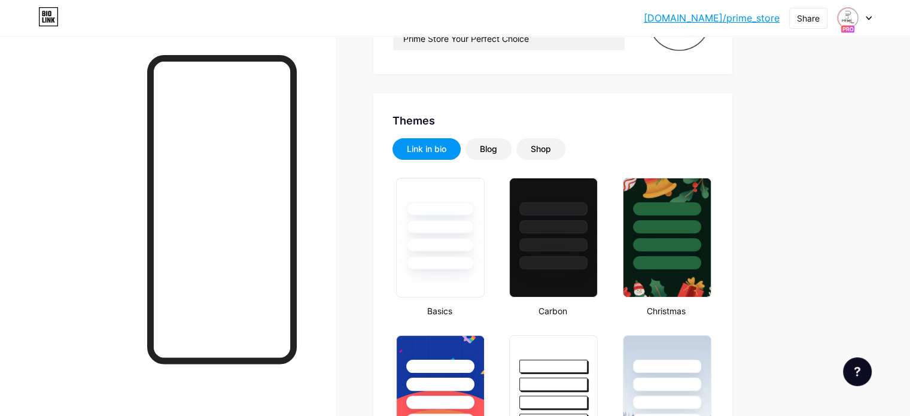
scroll to position [0, 0]
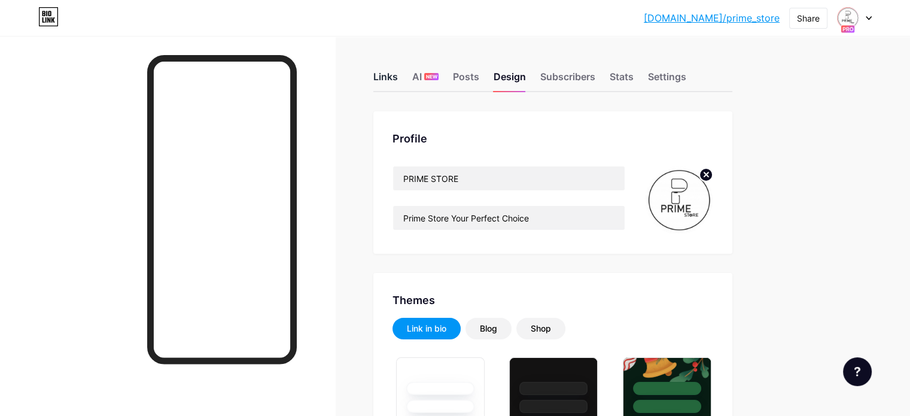
click at [398, 81] on div "Links" at bounding box center [385, 80] width 25 height 22
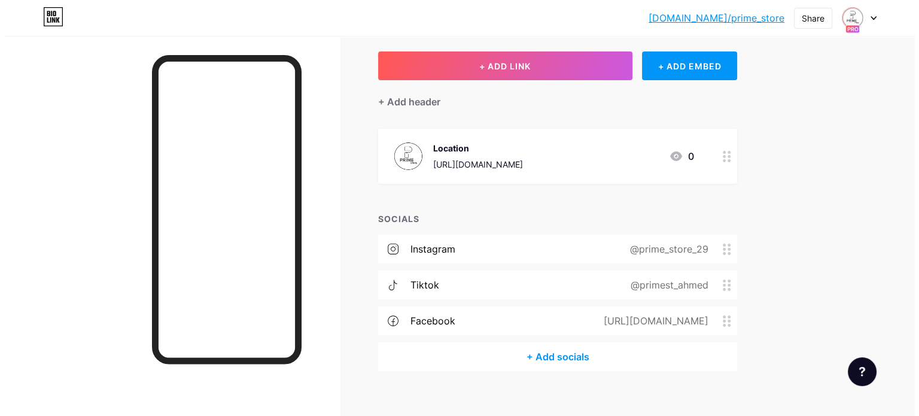
scroll to position [74, 0]
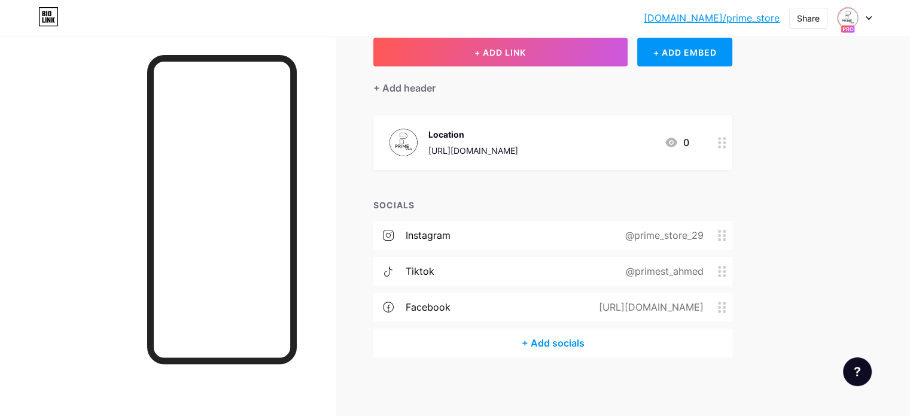
click at [579, 347] on div "+ Add socials" at bounding box center [552, 343] width 359 height 29
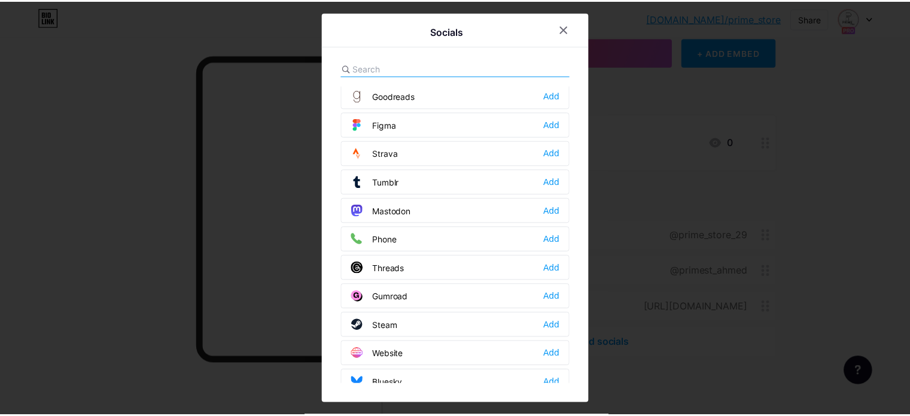
scroll to position [1068, 0]
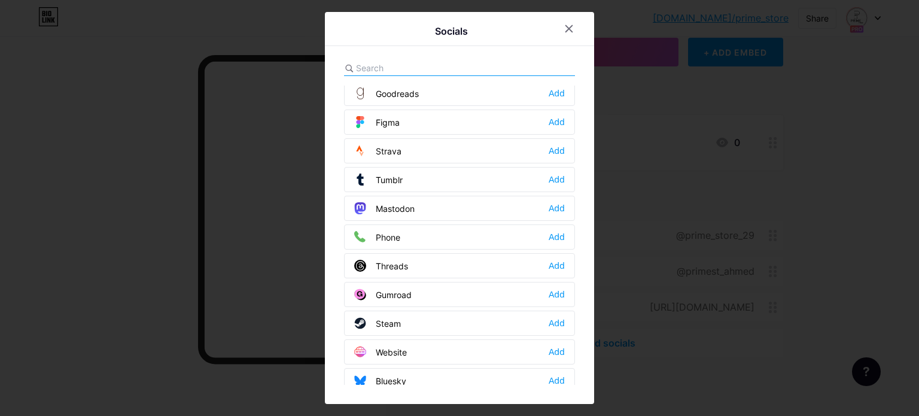
click at [428, 227] on div "Phone Add" at bounding box center [459, 236] width 231 height 25
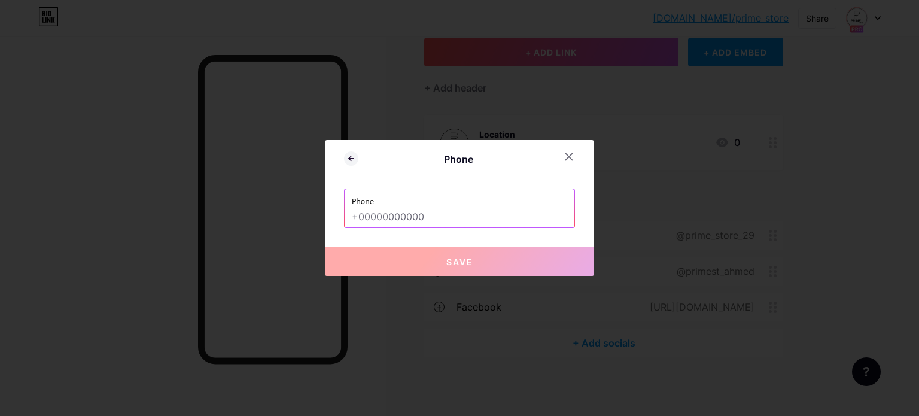
click at [390, 216] on input "text" at bounding box center [459, 217] width 215 height 20
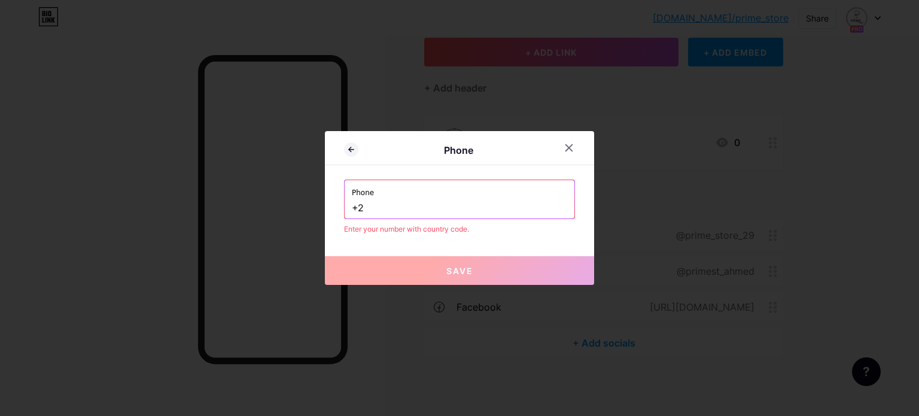
paste input "01113190091"
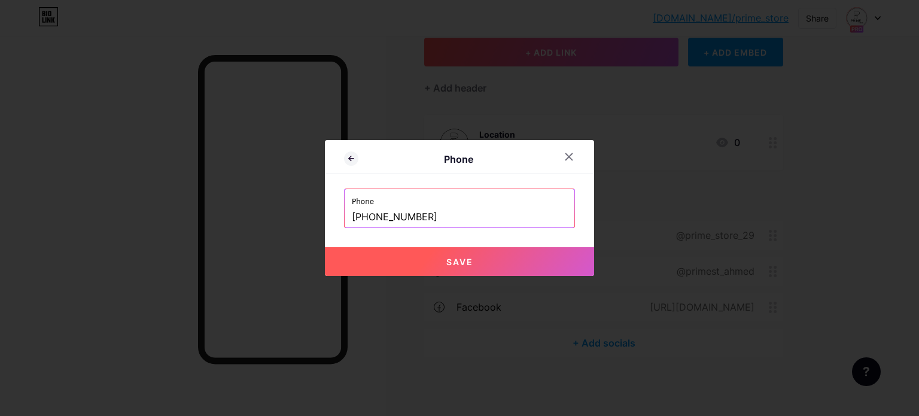
click at [439, 265] on button "Save" at bounding box center [459, 261] width 269 height 29
type input "tel:[PHONE_NUMBER]"
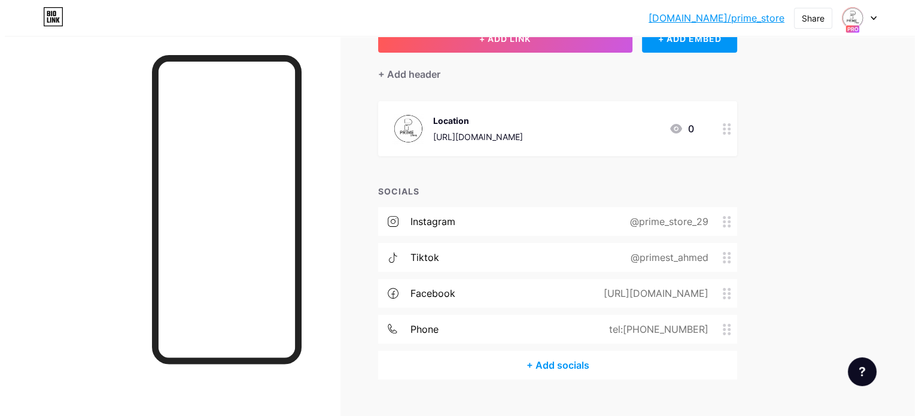
scroll to position [110, 0]
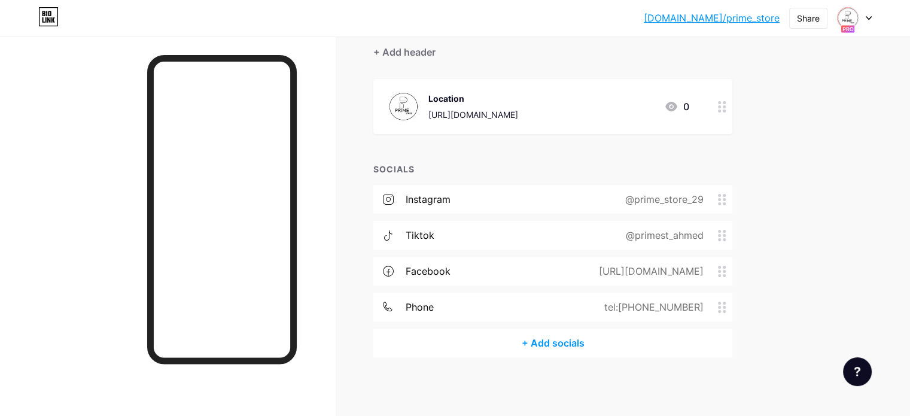
click at [573, 342] on div "+ Add socials" at bounding box center [552, 343] width 359 height 29
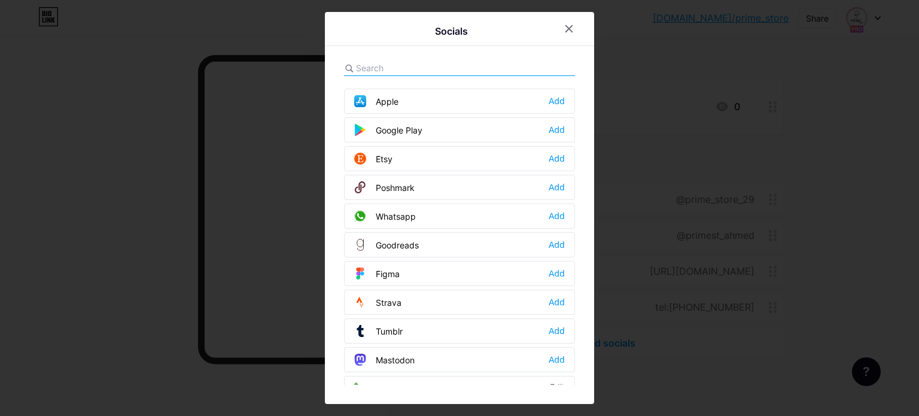
scroll to position [888, 0]
click at [481, 233] on div "Whatsapp Add" at bounding box center [459, 244] width 231 height 25
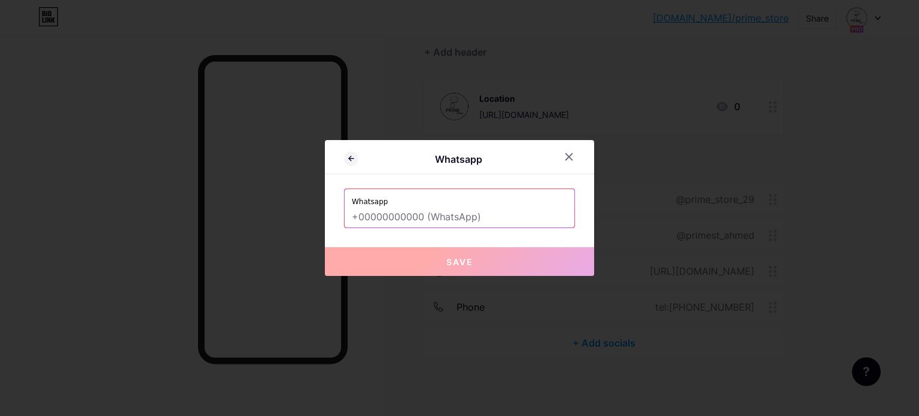
click at [445, 215] on input "text" at bounding box center [459, 217] width 215 height 20
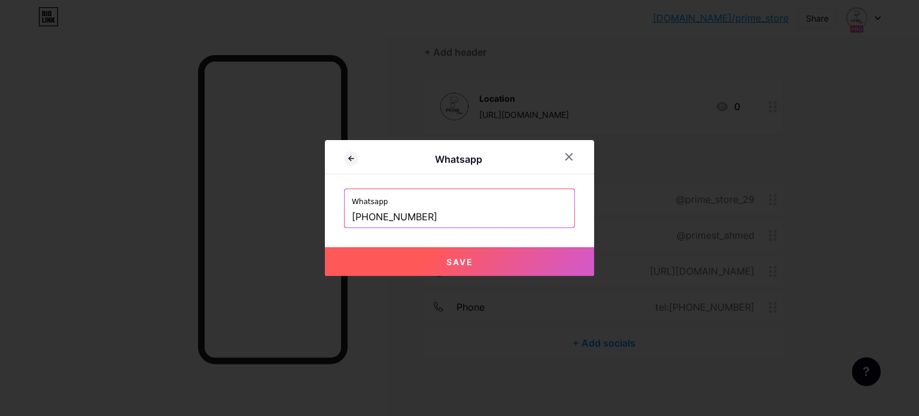
click at [442, 220] on input "[PHONE_NUMBER]" at bounding box center [459, 217] width 215 height 20
paste input "text"
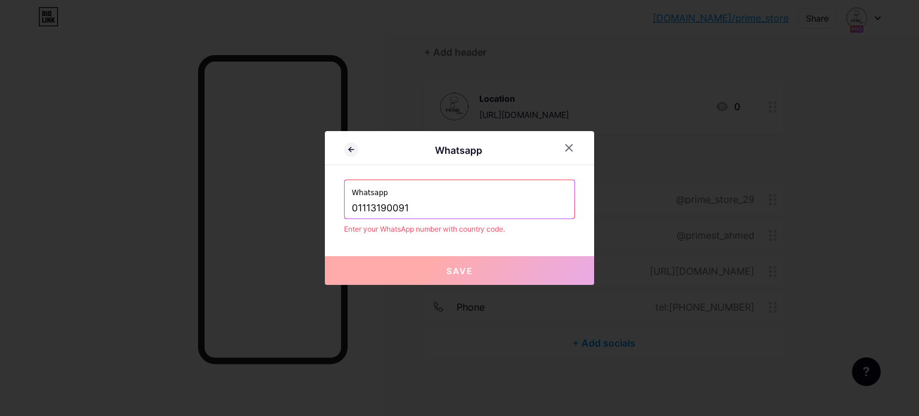
click at [352, 210] on input "01113190091" at bounding box center [459, 208] width 215 height 20
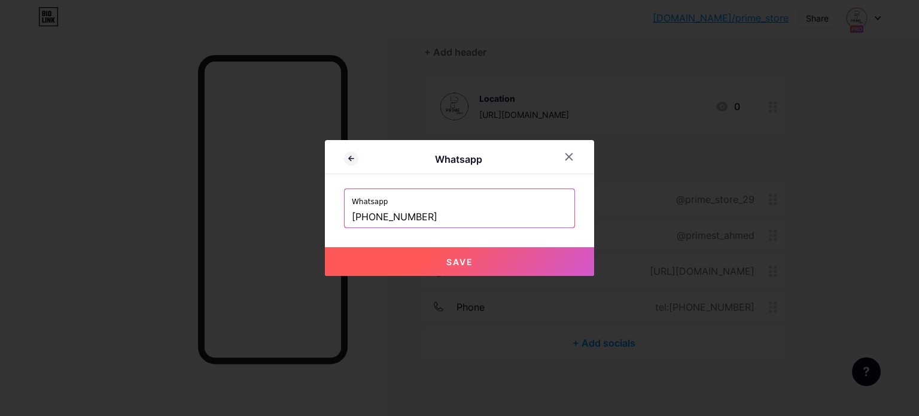
click at [388, 265] on button "Save" at bounding box center [459, 261] width 269 height 29
type input "[URL][DOMAIN_NAME][PHONE_NUMBER]"
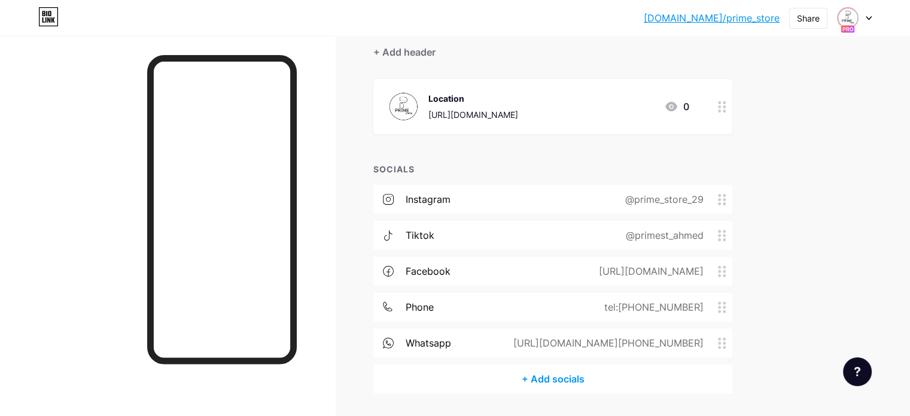
click at [733, 110] on div at bounding box center [722, 106] width 20 height 55
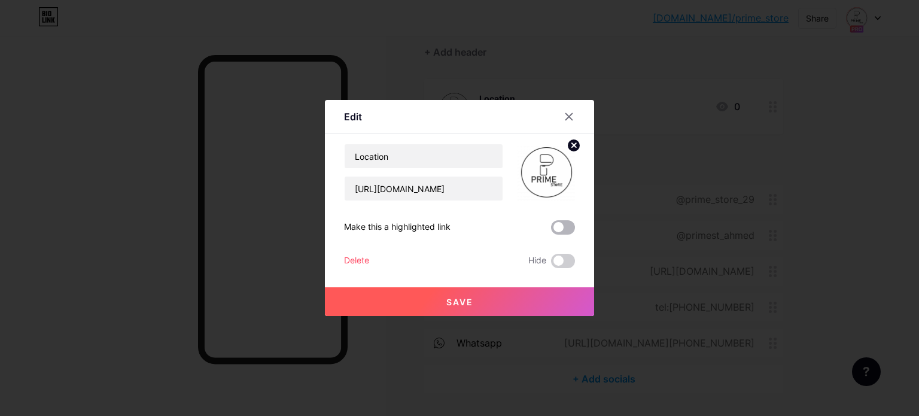
click at [555, 224] on span at bounding box center [563, 227] width 24 height 14
click at [551, 230] on input "checkbox" at bounding box center [551, 230] width 0 height 0
click at [527, 287] on button "Save" at bounding box center [459, 301] width 269 height 29
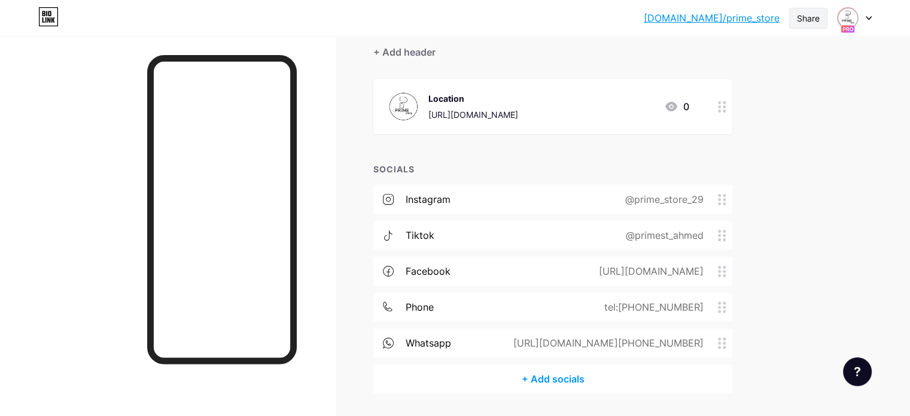
click at [822, 20] on div "Share" at bounding box center [808, 18] width 38 height 21
click at [798, 90] on div "Get my QR code" at bounding box center [738, 90] width 178 height 29
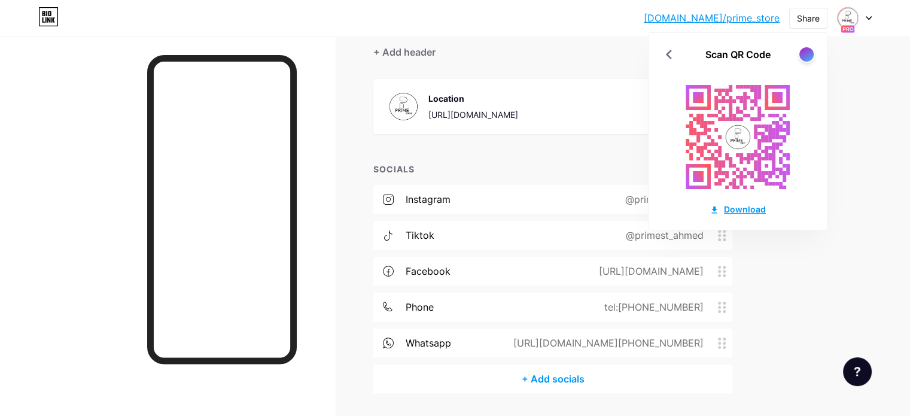
click at [747, 209] on div "Download" at bounding box center [738, 209] width 56 height 13
click at [841, 207] on div "[DOMAIN_NAME]/prime_... [DOMAIN_NAME]/prime_store Share Scan QR Code Download S…" at bounding box center [455, 171] width 910 height 563
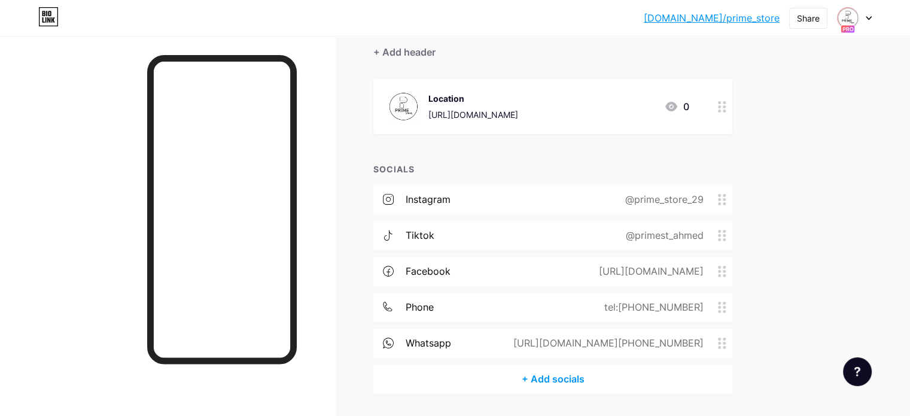
click at [748, 20] on link "[DOMAIN_NAME]/prime_store" at bounding box center [712, 18] width 136 height 14
click at [517, 234] on div "tiktok @primest_ahmed" at bounding box center [552, 235] width 359 height 29
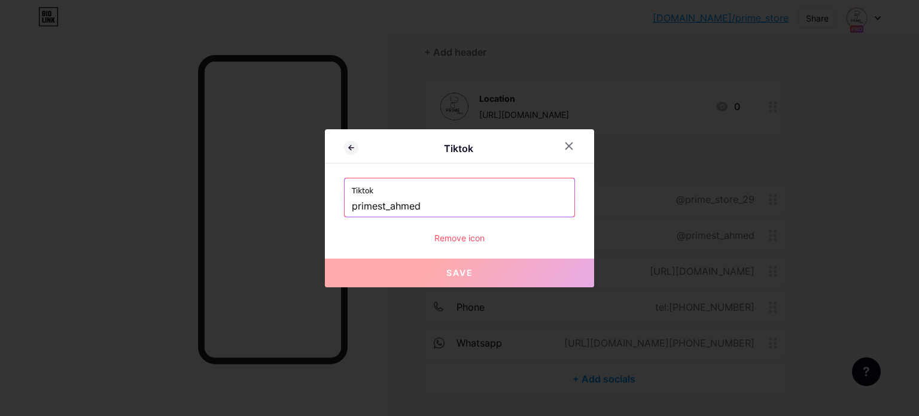
click at [438, 211] on input "primest_ahmed" at bounding box center [459, 206] width 215 height 20
click at [575, 150] on div at bounding box center [569, 146] width 22 height 22
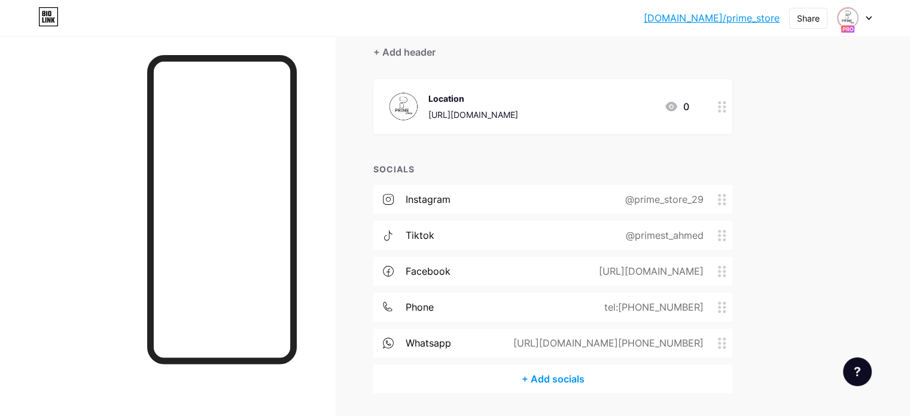
click at [704, 234] on div "@primest_ahmed" at bounding box center [662, 235] width 111 height 14
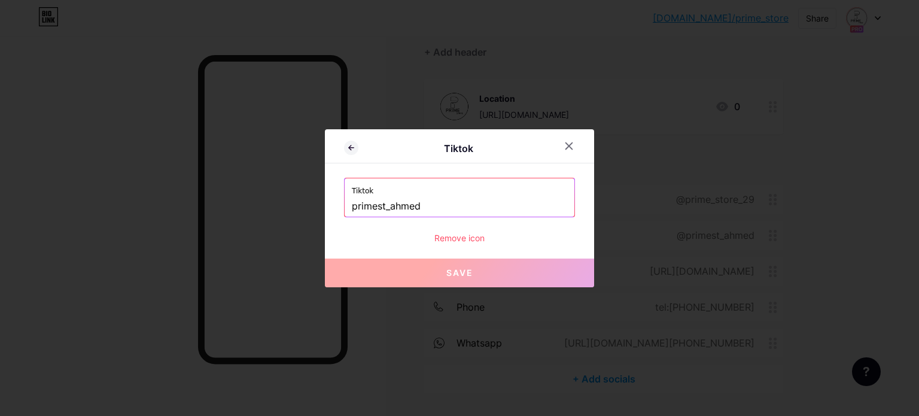
click at [508, 205] on input "primest_ahmed" at bounding box center [459, 206] width 215 height 20
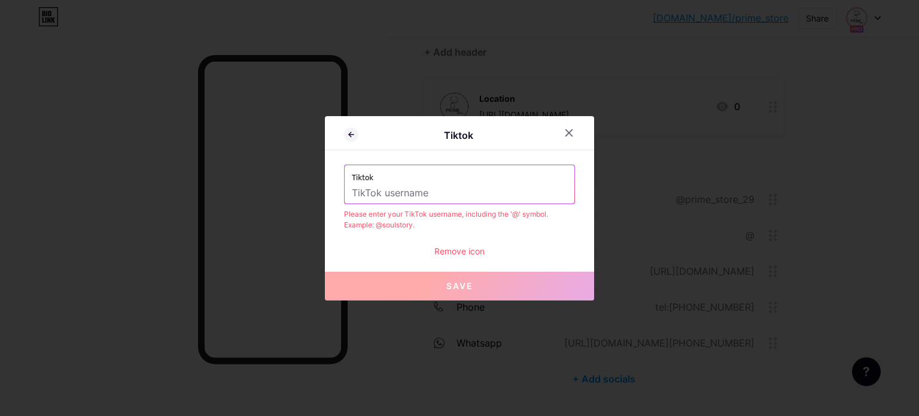
paste input "[URL][DOMAIN_NAME]"
drag, startPoint x: 461, startPoint y: 192, endPoint x: 117, endPoint y: 195, distance: 343.6
click at [117, 195] on div "Tiktok Tiktok [URL][DOMAIN_NAME] Please enter your TikTok username, including t…" at bounding box center [459, 208] width 919 height 416
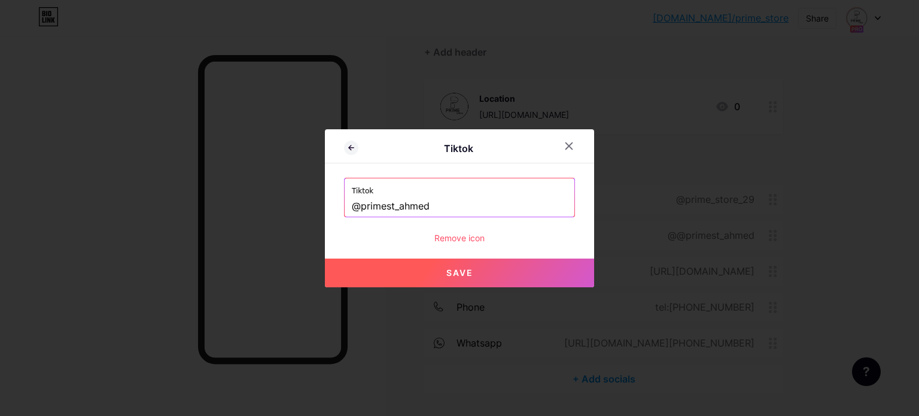
click at [514, 268] on button "Save" at bounding box center [459, 273] width 269 height 29
type input "[URL][DOMAIN_NAME]"
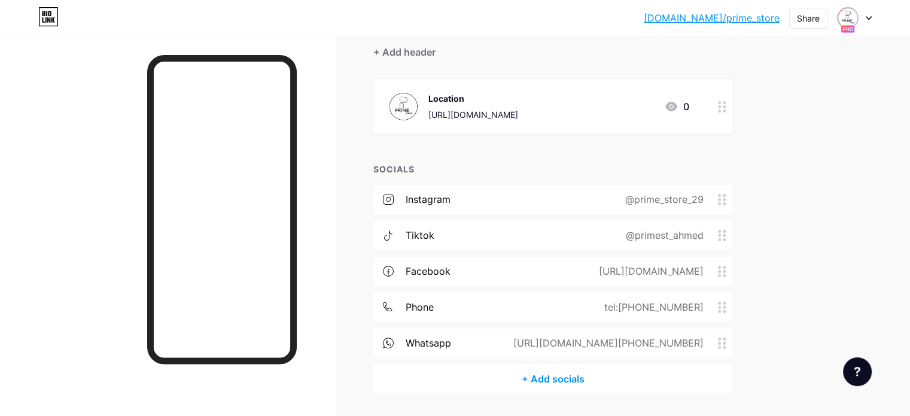
click at [515, 238] on div "tiktok @primest_ahmed" at bounding box center [552, 235] width 359 height 29
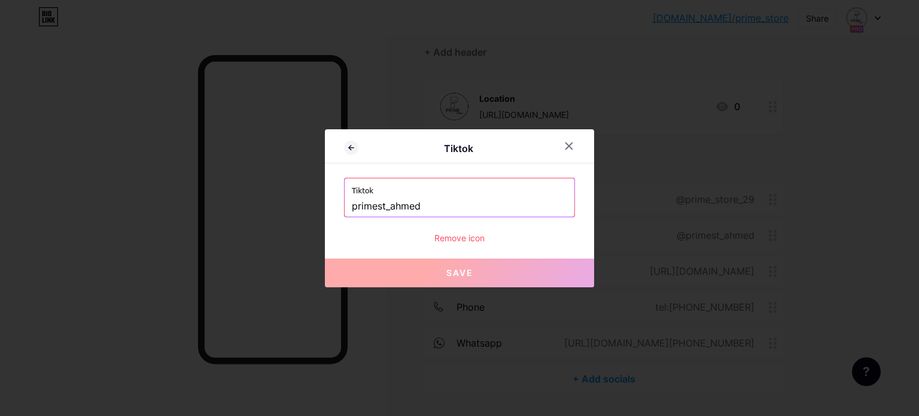
click at [430, 206] on input "primest_ahmed" at bounding box center [459, 206] width 215 height 20
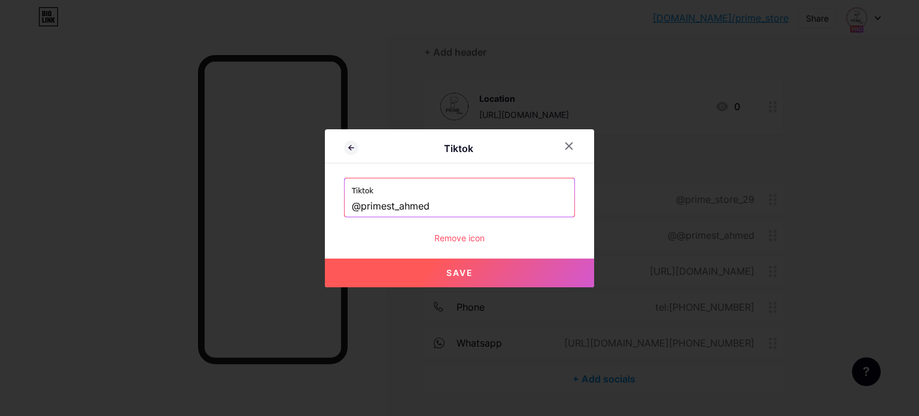
click at [463, 275] on span "Save" at bounding box center [460, 273] width 27 height 10
type input "[URL][DOMAIN_NAME]"
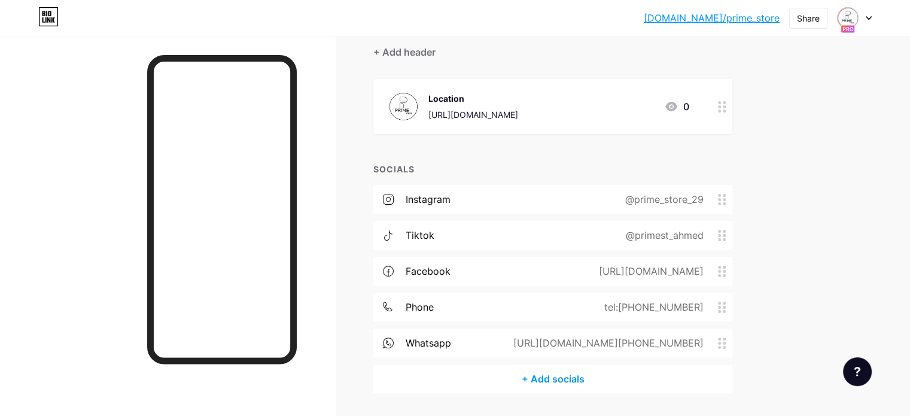
click at [528, 224] on div "tiktok @primest_ahmed" at bounding box center [552, 235] width 359 height 29
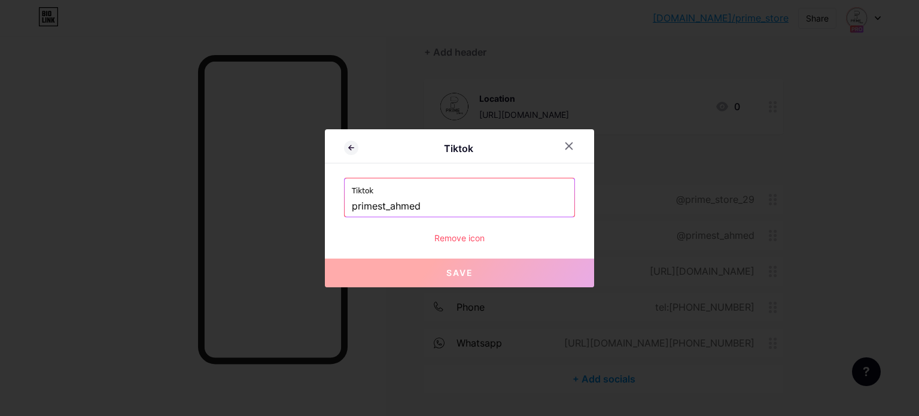
click at [442, 211] on input "primest_ahmed" at bounding box center [459, 206] width 215 height 20
paste input "[URL][DOMAIN_NAME]"
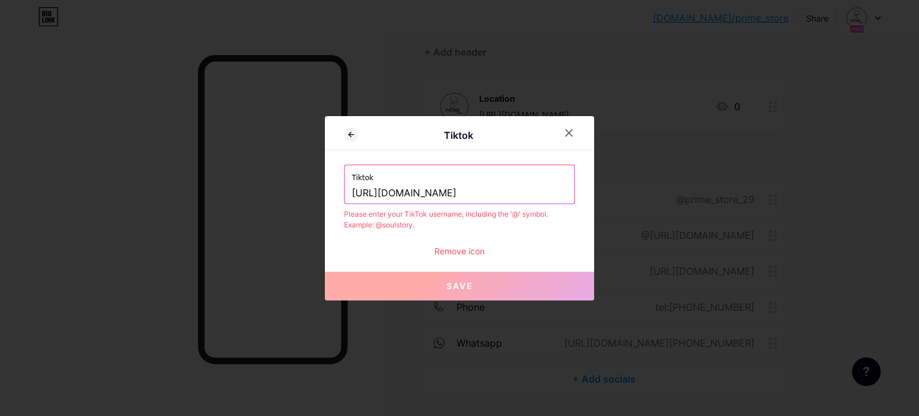
click at [377, 193] on input "[URL][DOMAIN_NAME]" at bounding box center [459, 193] width 215 height 20
drag, startPoint x: 390, startPoint y: 192, endPoint x: 827, endPoint y: 230, distance: 438.0
click at [827, 230] on div "Tiktok Tiktok [URL][DOMAIN_NAME] Please enter your TikTok username, including t…" at bounding box center [459, 208] width 919 height 416
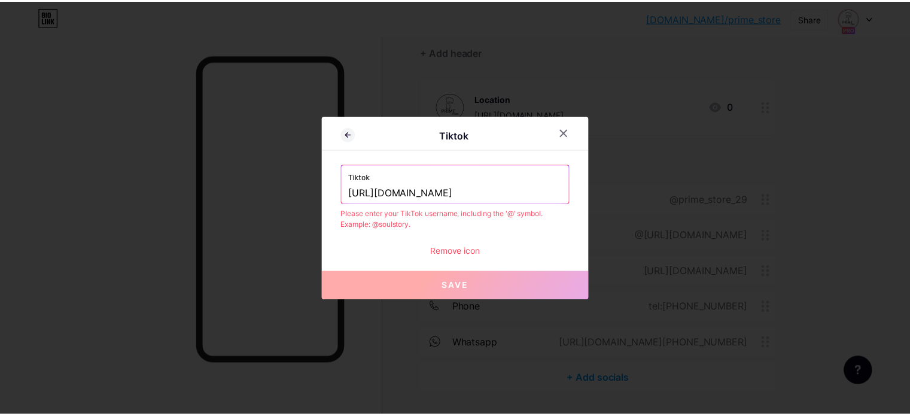
scroll to position [0, 0]
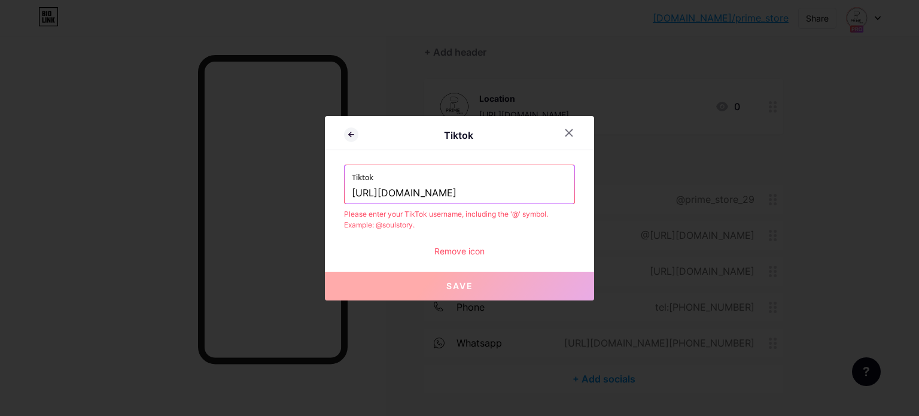
drag, startPoint x: 454, startPoint y: 195, endPoint x: 333, endPoint y: 200, distance: 121.6
click at [333, 200] on div "Tiktok Tiktok [URL][DOMAIN_NAME] Please enter your TikTok username, including t…" at bounding box center [459, 208] width 269 height 184
click at [354, 195] on input "/@primest_ahmed" at bounding box center [459, 193] width 215 height 20
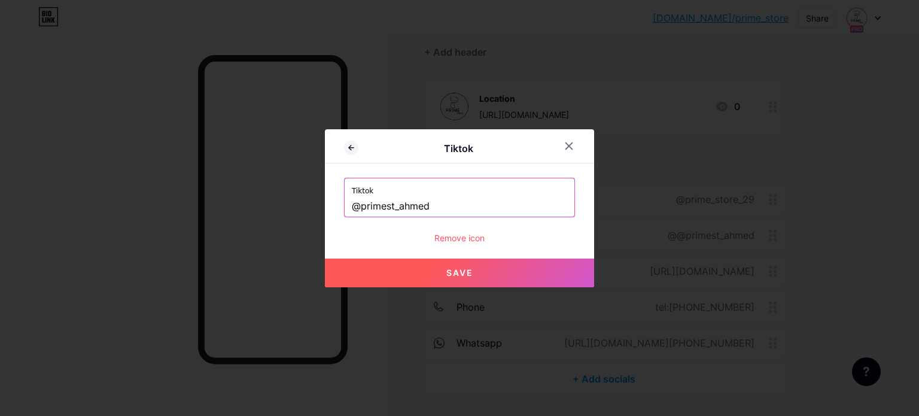
click at [435, 274] on button "Save" at bounding box center [459, 273] width 269 height 29
type input "[URL][DOMAIN_NAME]"
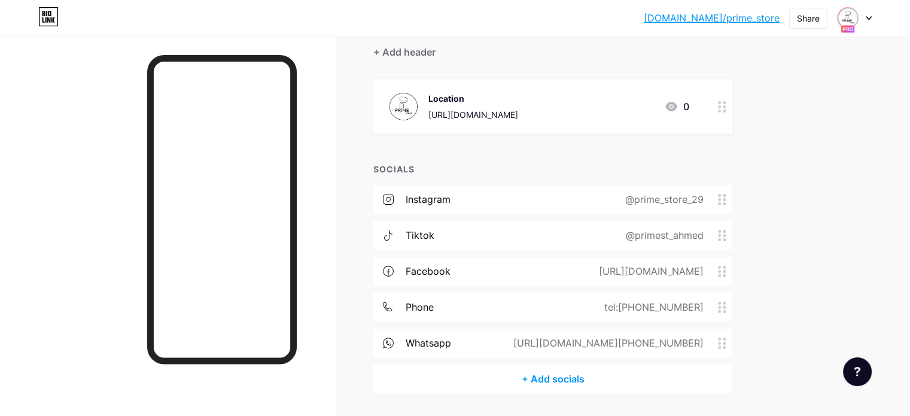
click at [497, 397] on div "Links AI NEW Posts Design Subscribers Stats Settings + ADD LINK + ADD EMBED + A…" at bounding box center [391, 189] width 783 height 527
